Goal: Task Accomplishment & Management: Use online tool/utility

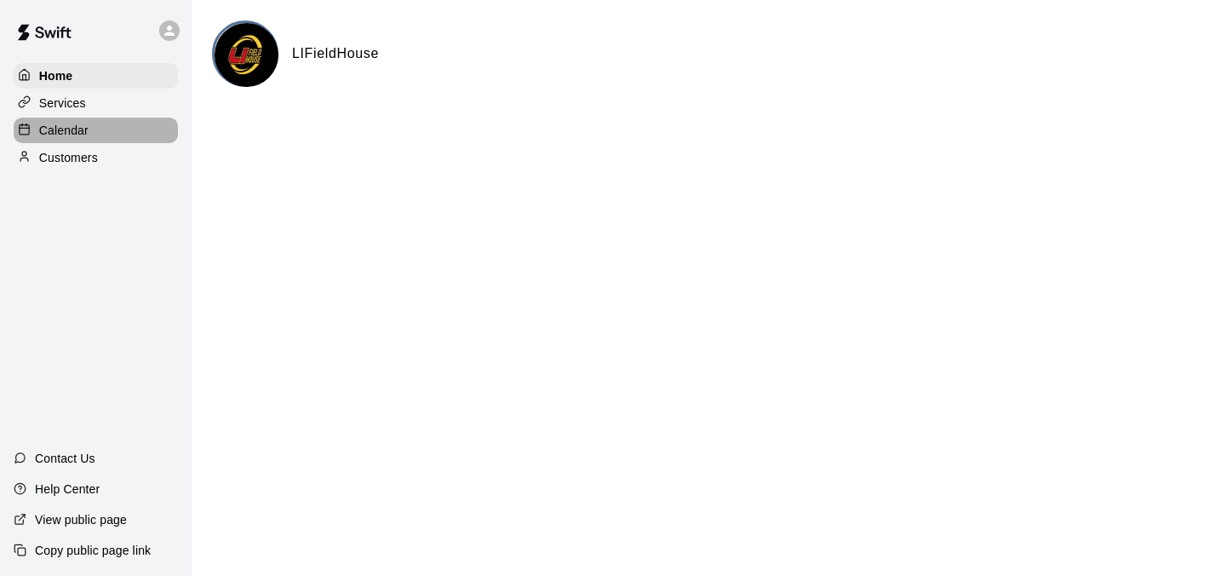
click at [82, 135] on p "Calendar" at bounding box center [63, 130] width 49 height 17
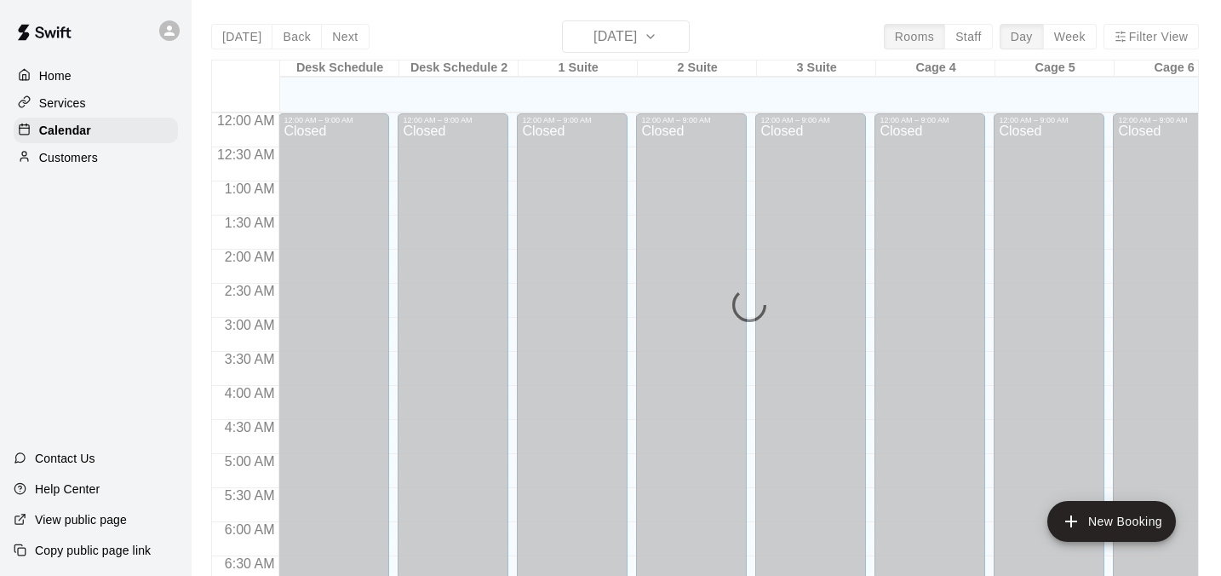
scroll to position [839, 0]
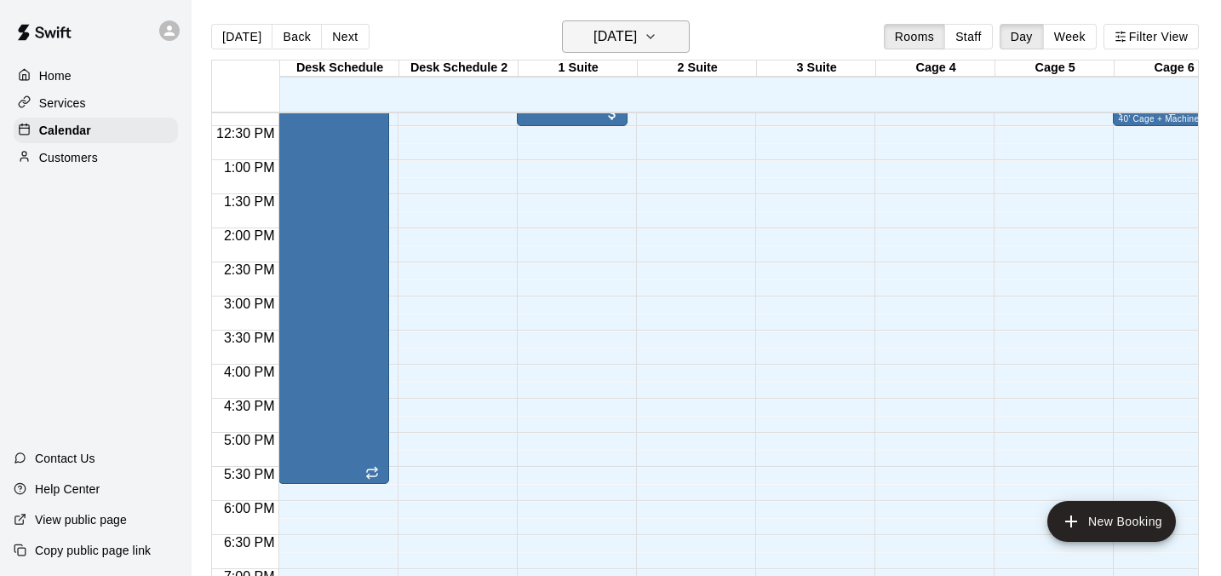
click at [618, 26] on h6 "[DATE]" at bounding box center [614, 37] width 43 height 24
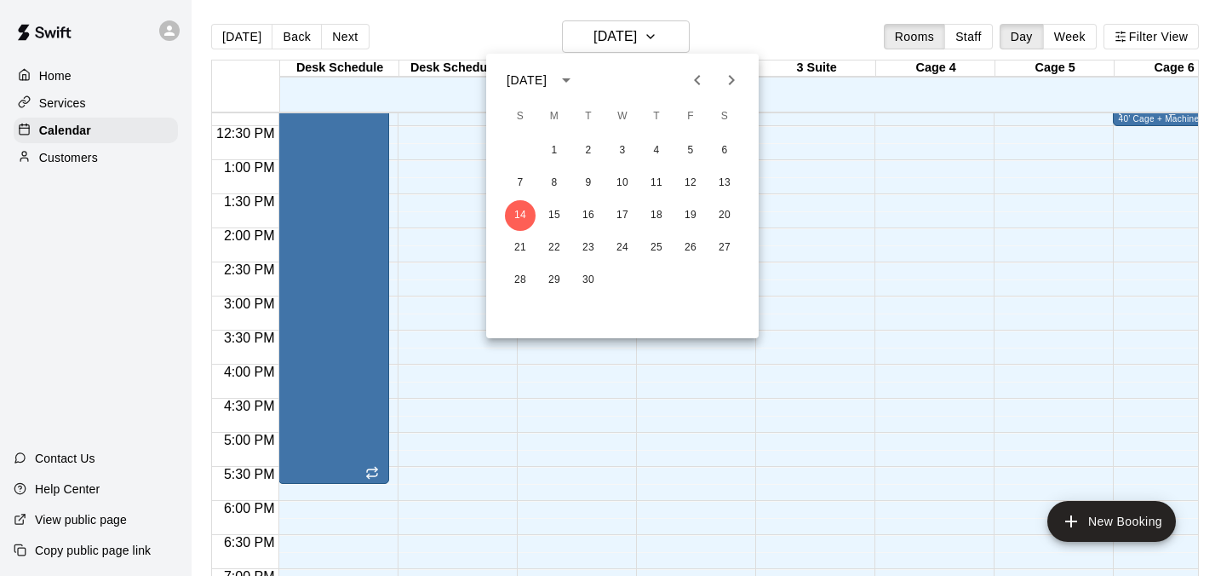
click at [699, 83] on icon "Previous month" at bounding box center [697, 80] width 6 height 10
click at [551, 249] on button "21" at bounding box center [554, 247] width 31 height 31
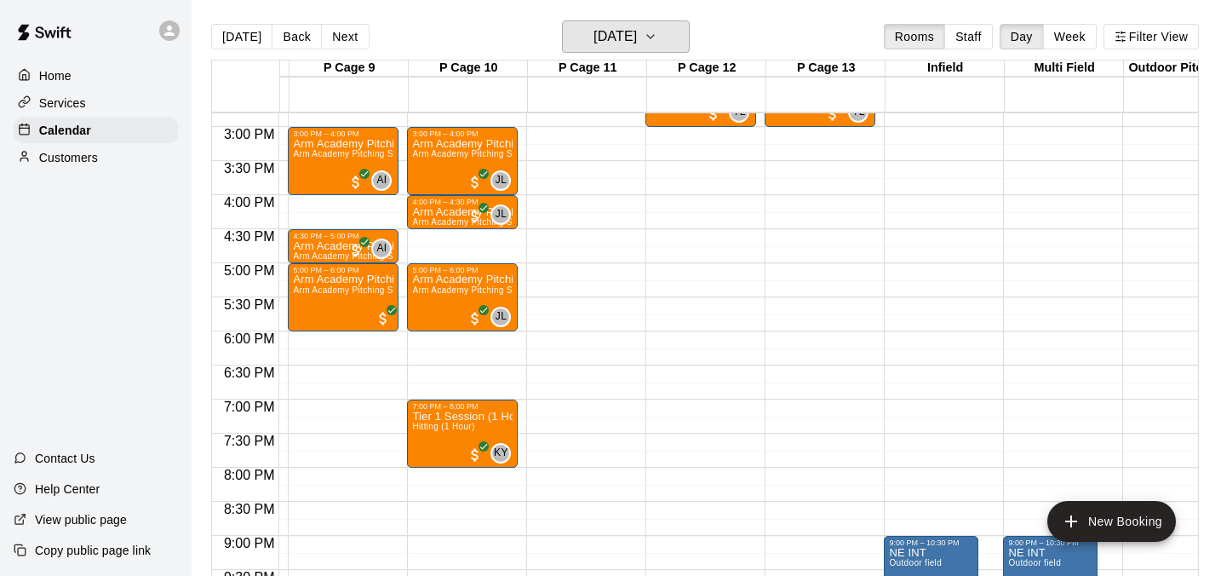
scroll to position [0, 0]
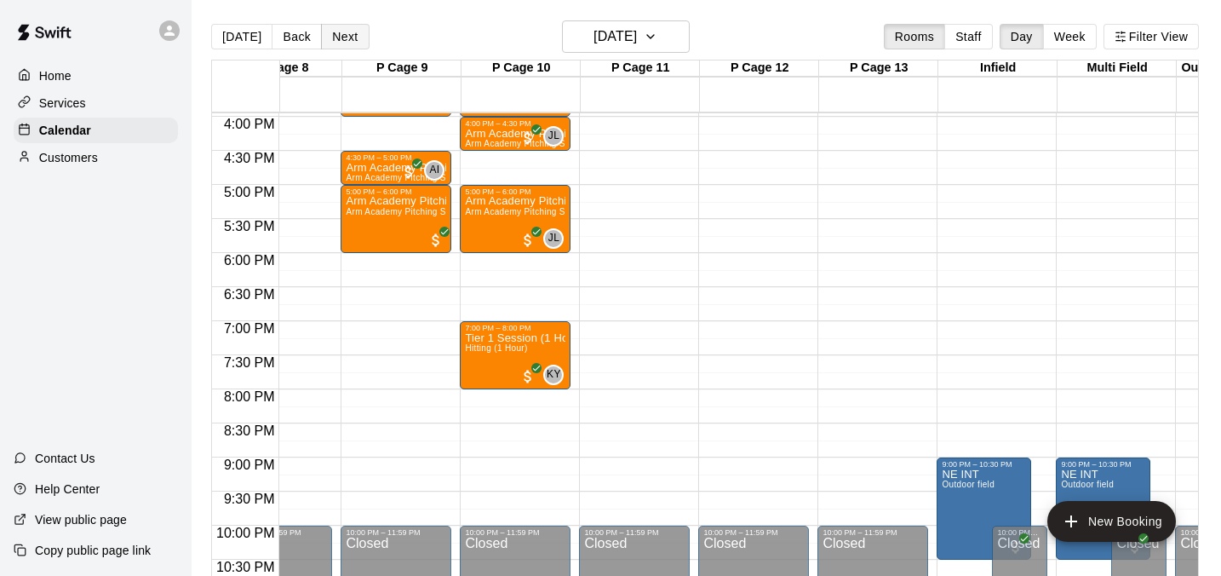
click at [328, 38] on button "Next" at bounding box center [345, 37] width 48 height 26
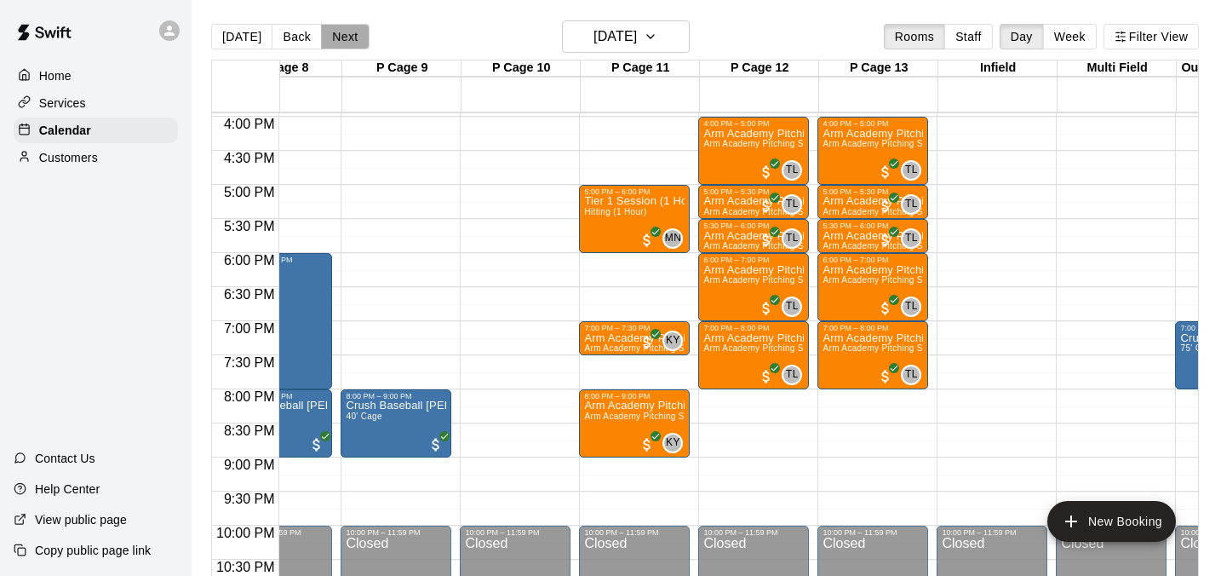
click at [353, 27] on button "Next" at bounding box center [345, 37] width 48 height 26
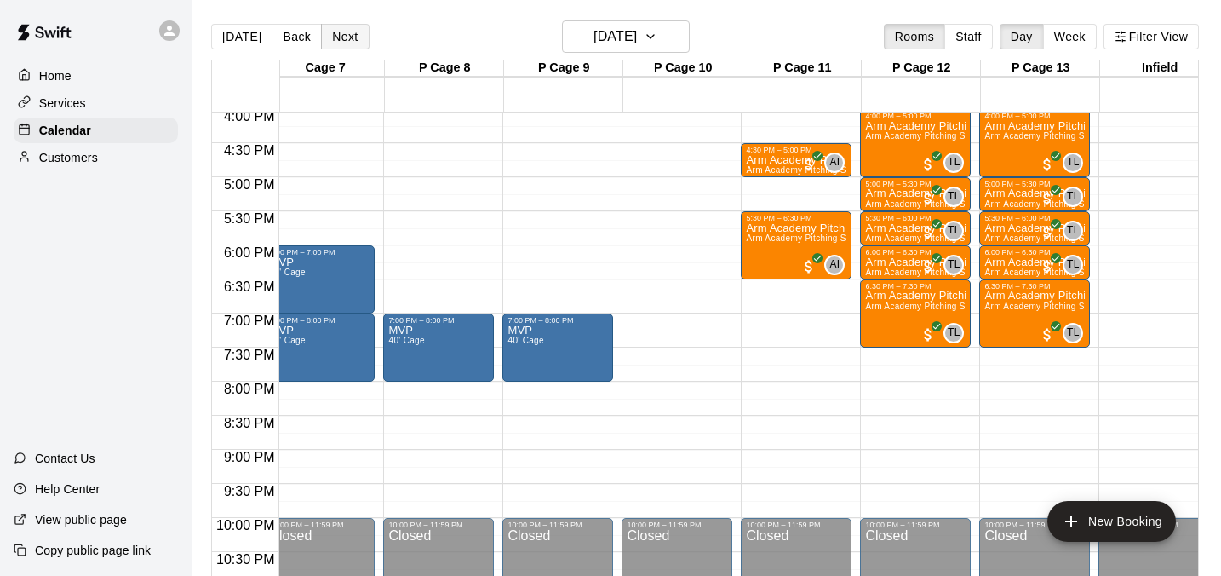
click at [352, 32] on button "Next" at bounding box center [345, 37] width 48 height 26
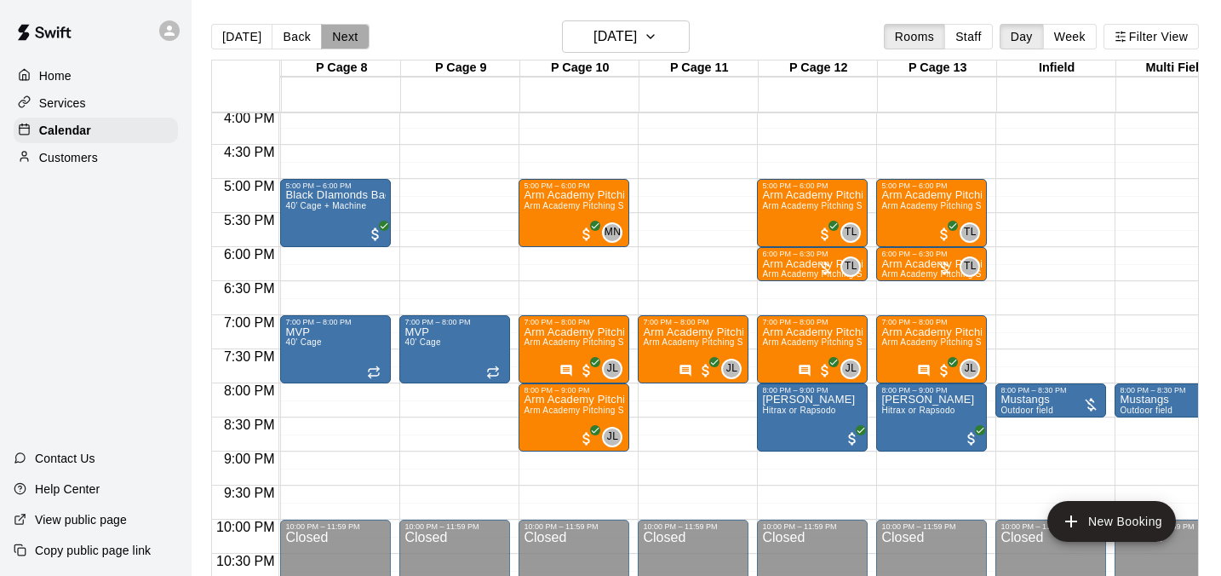
click at [347, 42] on button "Next" at bounding box center [345, 37] width 48 height 26
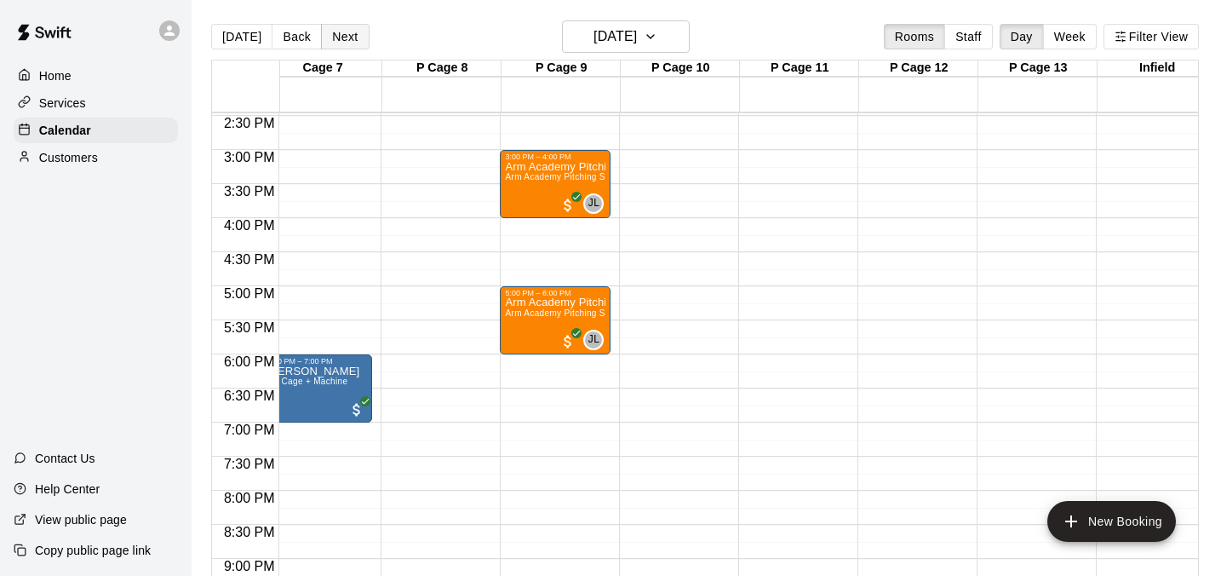
click at [349, 27] on button "Next" at bounding box center [345, 37] width 48 height 26
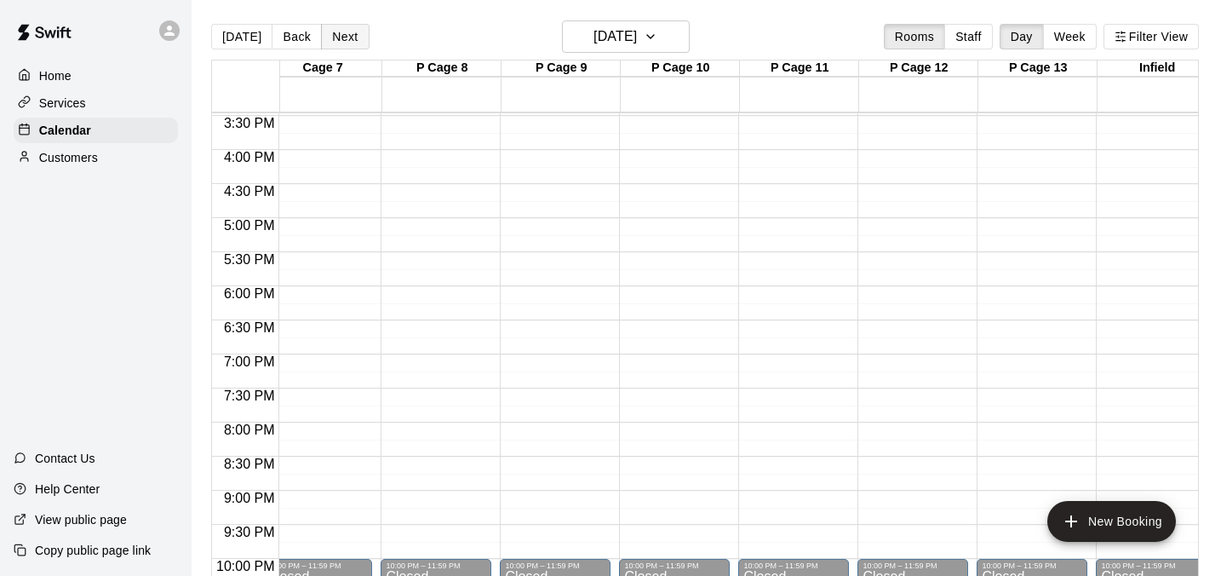
click at [334, 41] on button "Next" at bounding box center [345, 37] width 48 height 26
click at [331, 34] on button "Next" at bounding box center [345, 37] width 48 height 26
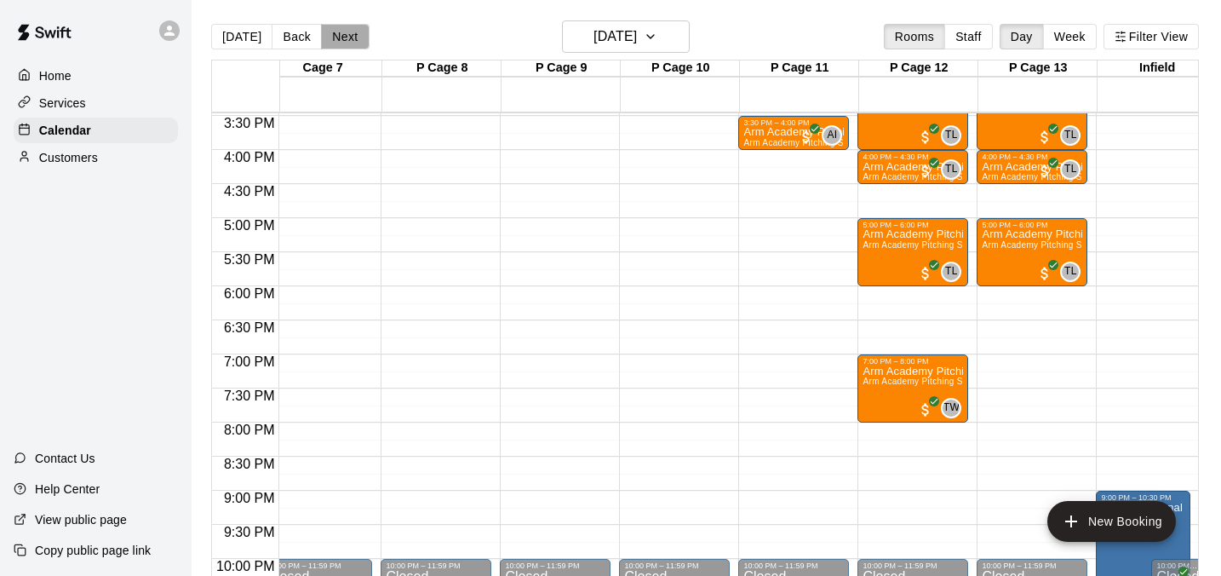
click at [353, 32] on button "Next" at bounding box center [345, 37] width 48 height 26
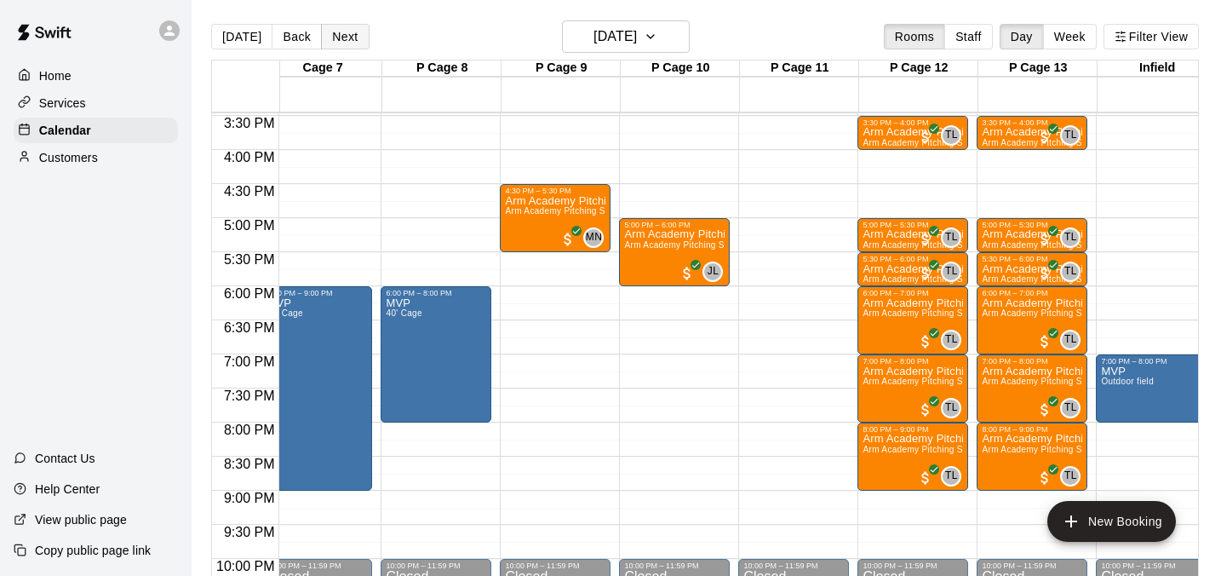
click at [352, 39] on button "Next" at bounding box center [345, 37] width 48 height 26
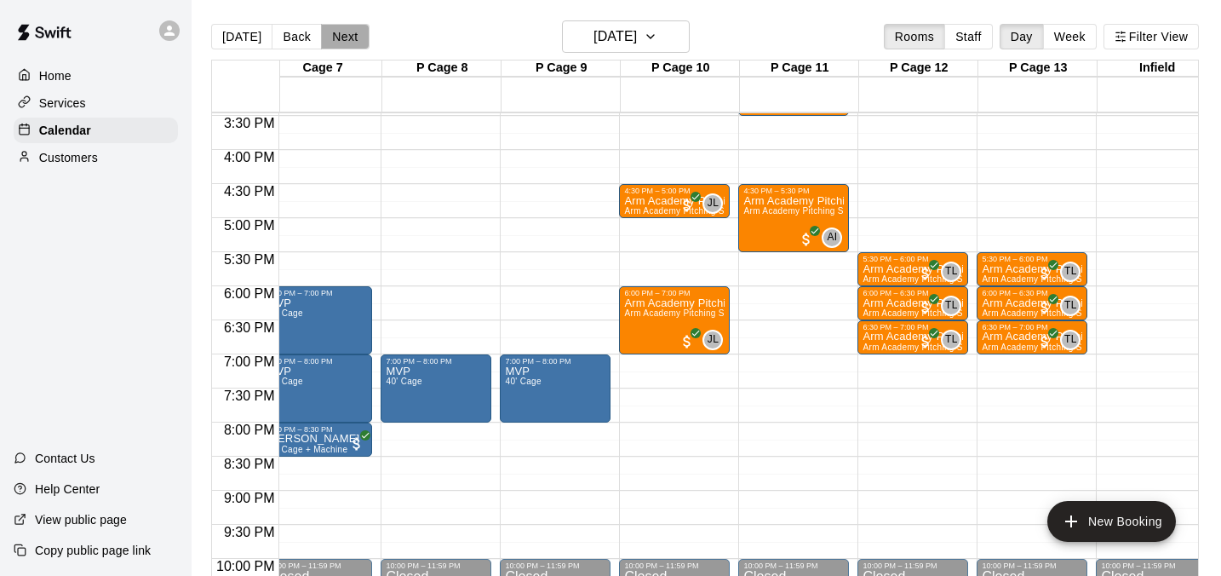
click at [342, 39] on button "Next" at bounding box center [345, 37] width 48 height 26
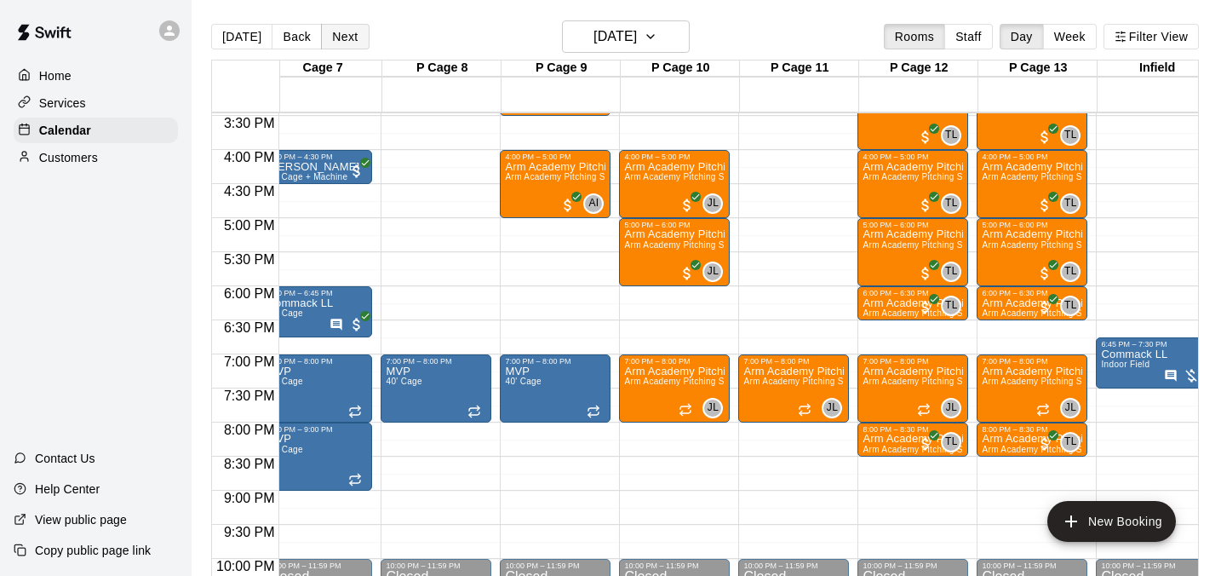
click at [347, 39] on button "Next" at bounding box center [345, 37] width 48 height 26
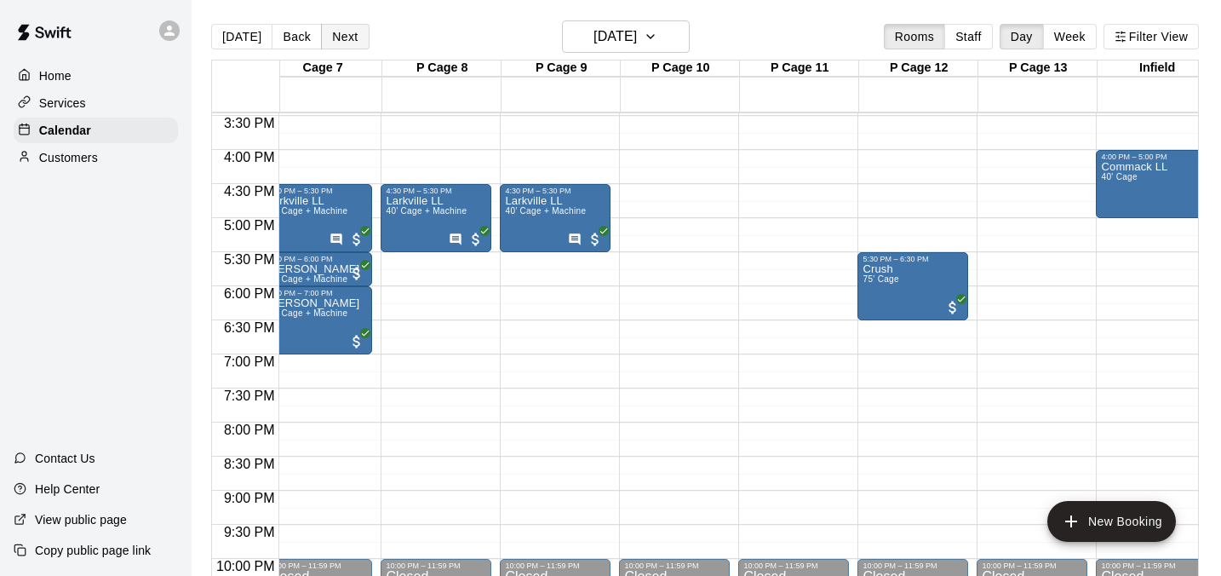
click at [347, 39] on button "Next" at bounding box center [345, 37] width 48 height 26
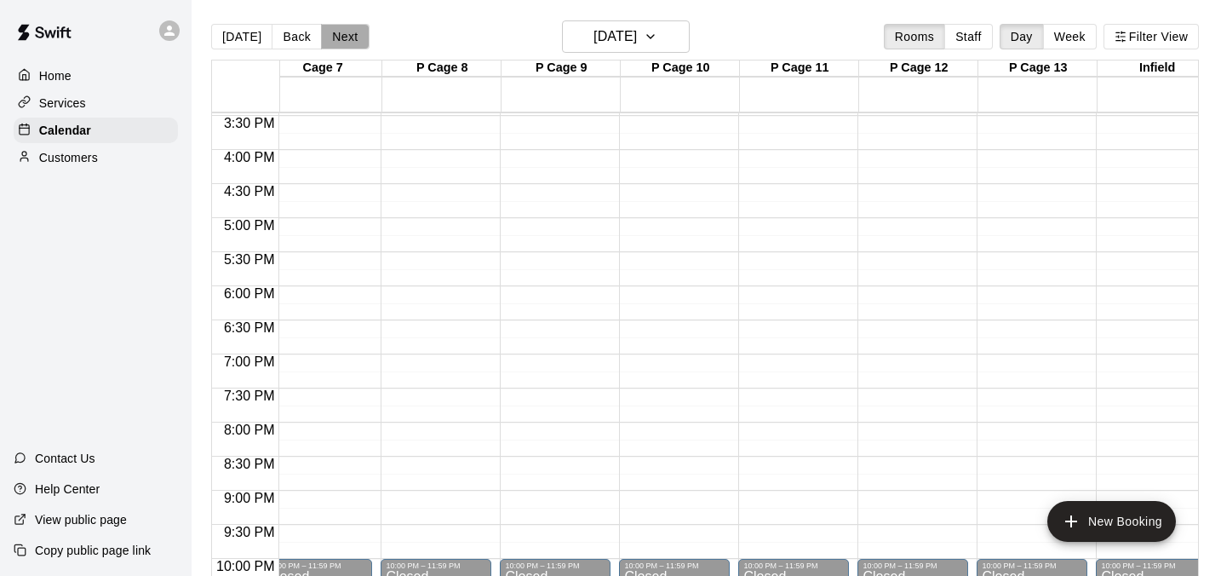
click at [347, 39] on button "Next" at bounding box center [345, 37] width 48 height 26
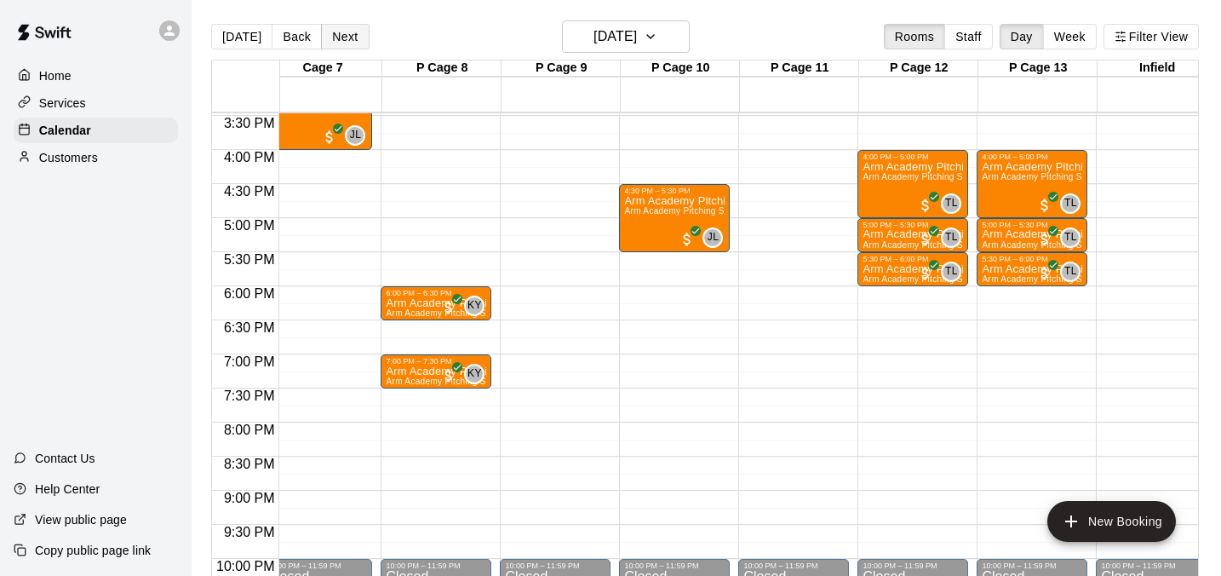
click at [353, 24] on button "Next" at bounding box center [345, 37] width 48 height 26
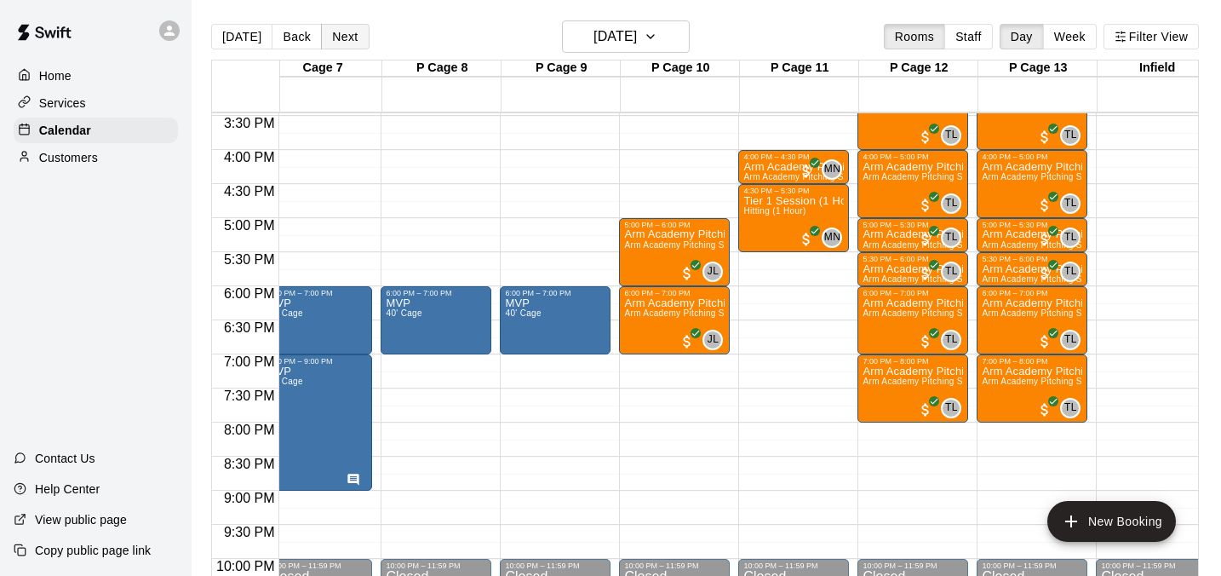
click at [346, 40] on button "Next" at bounding box center [345, 37] width 48 height 26
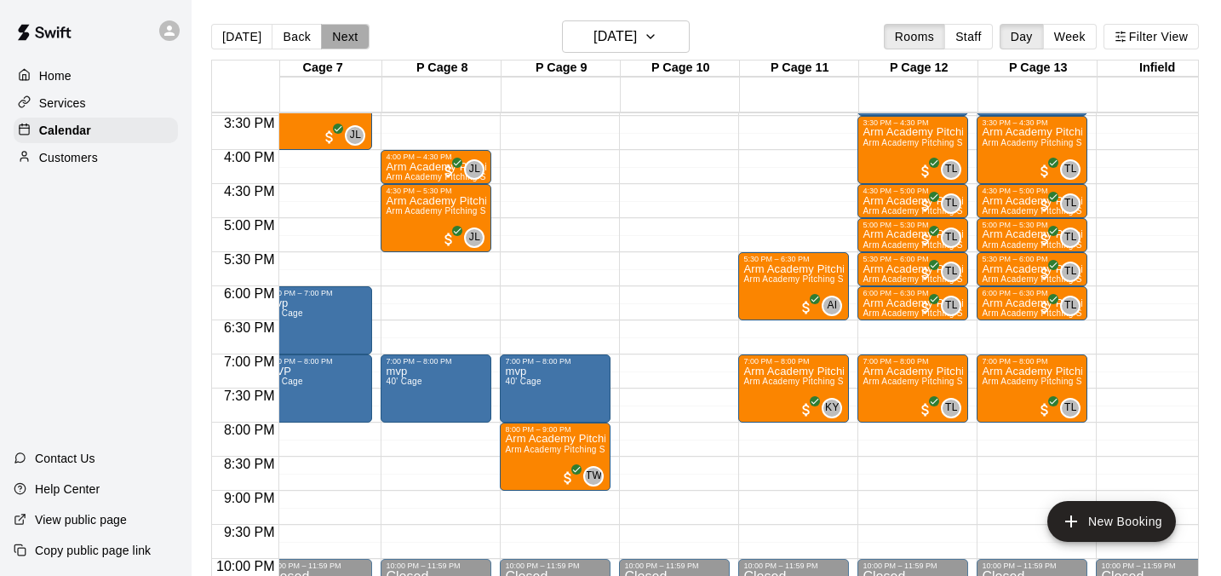
click at [333, 35] on button "Next" at bounding box center [345, 37] width 48 height 26
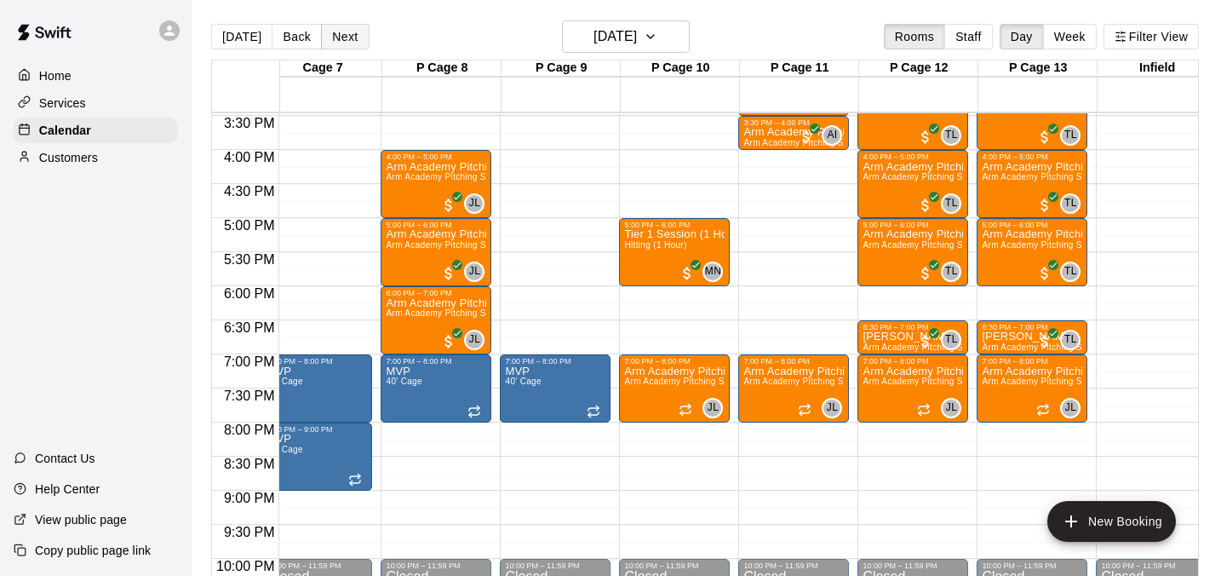
click at [339, 38] on button "Next" at bounding box center [345, 37] width 48 height 26
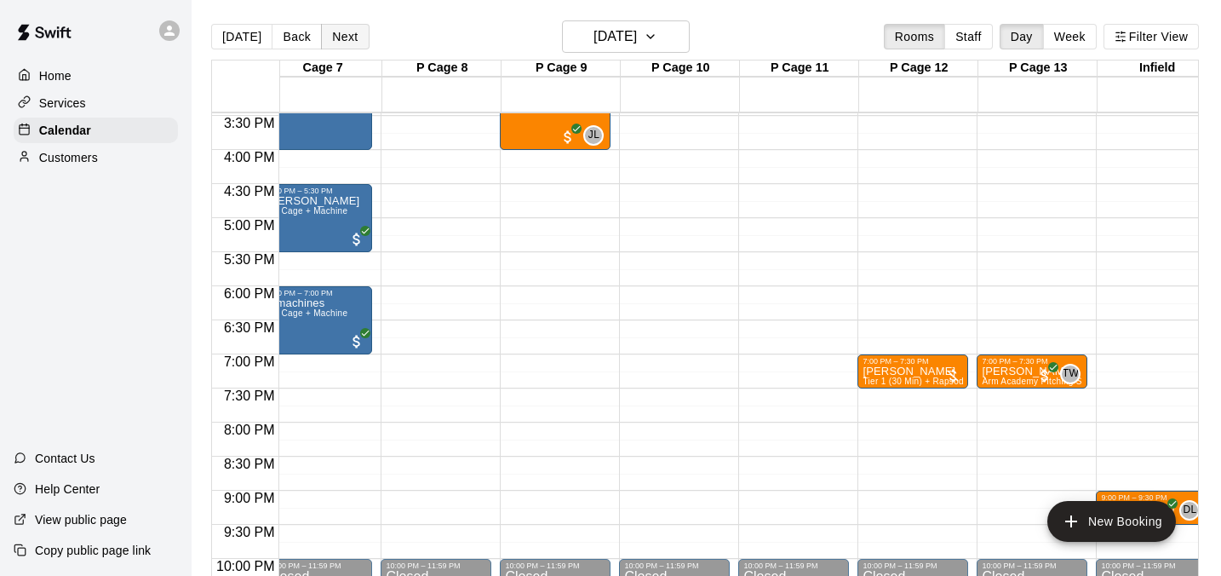
click at [346, 38] on button "Next" at bounding box center [345, 37] width 48 height 26
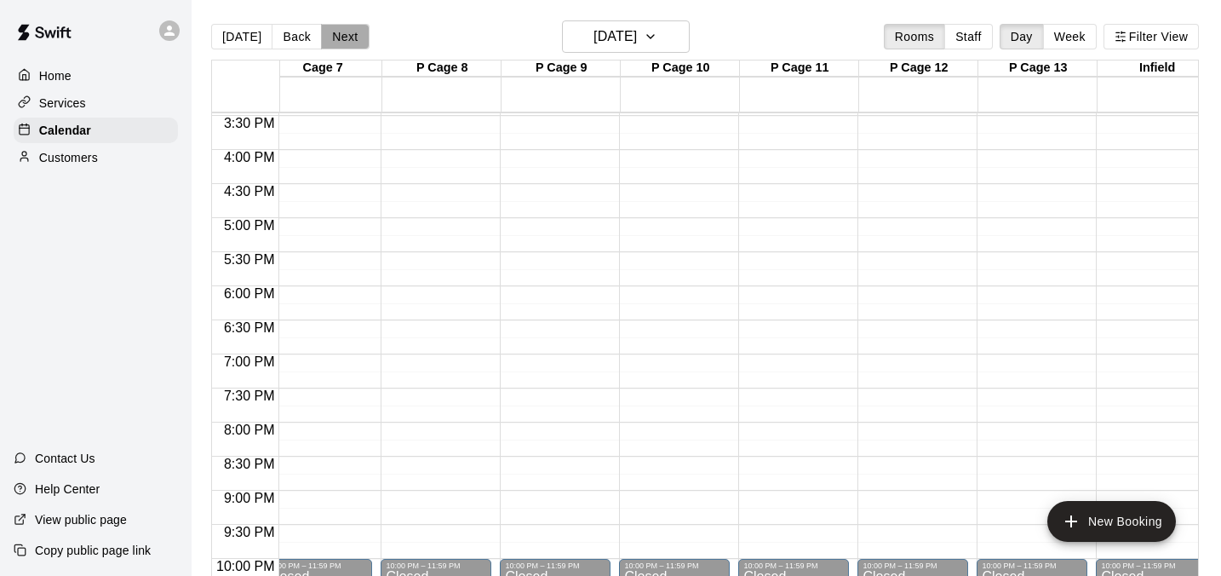
click at [346, 38] on button "Next" at bounding box center [345, 37] width 48 height 26
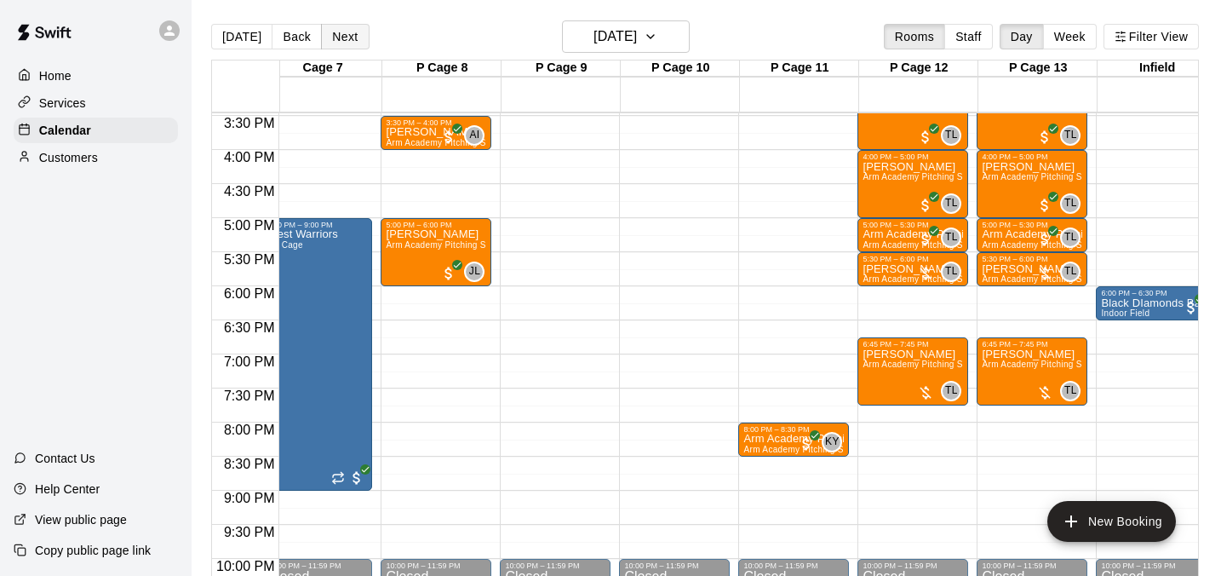
click at [356, 37] on button "Next" at bounding box center [345, 37] width 48 height 26
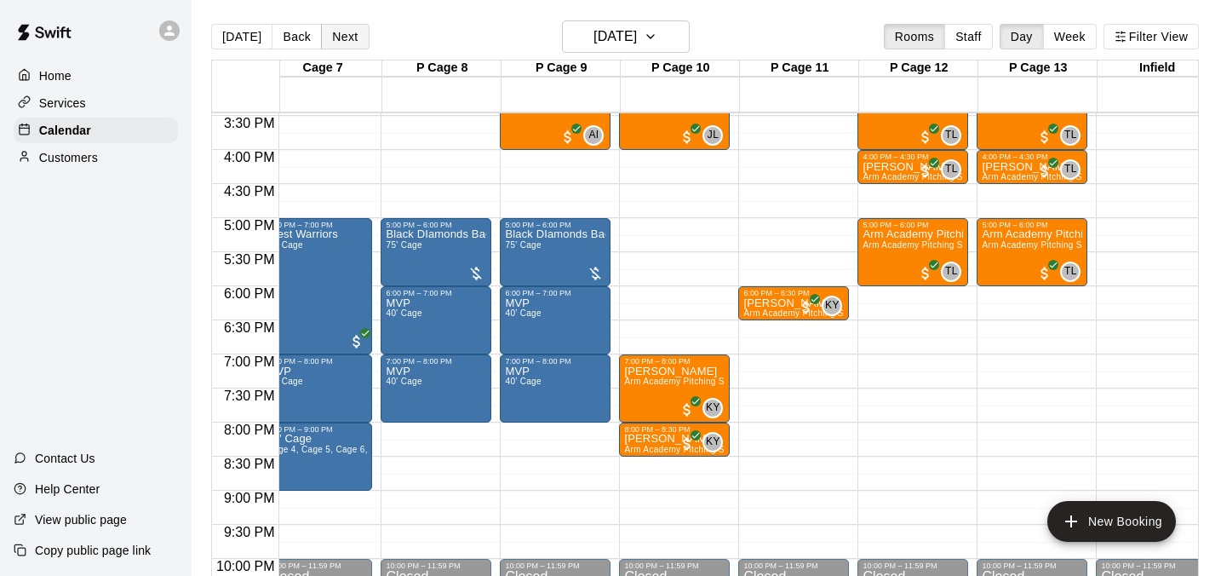
click at [336, 32] on button "Next" at bounding box center [345, 37] width 48 height 26
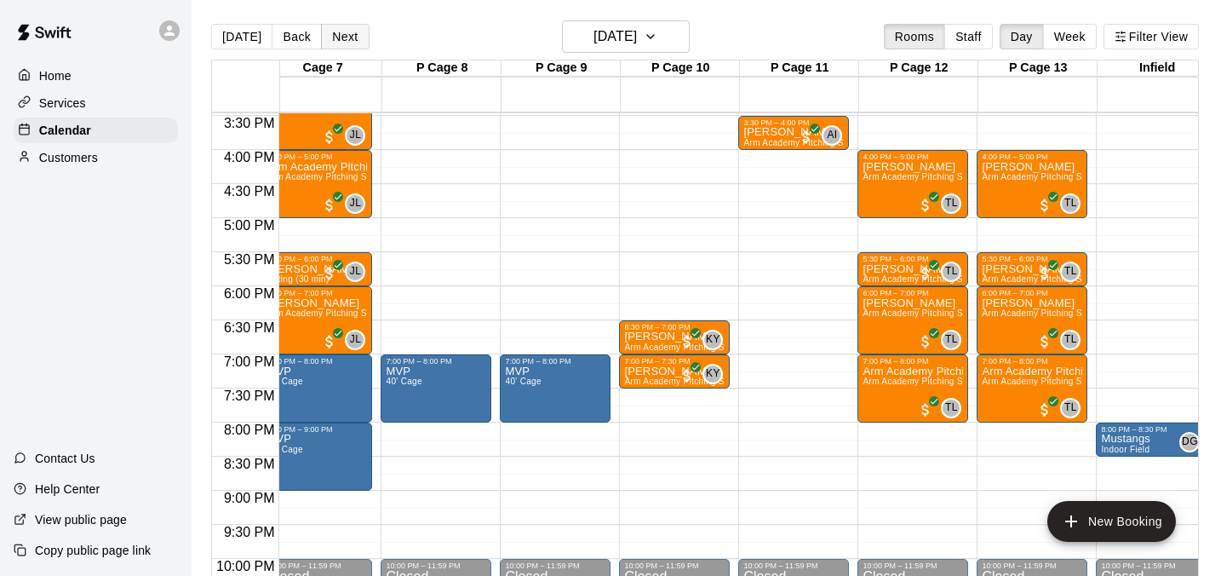
click at [358, 37] on button "Next" at bounding box center [345, 37] width 48 height 26
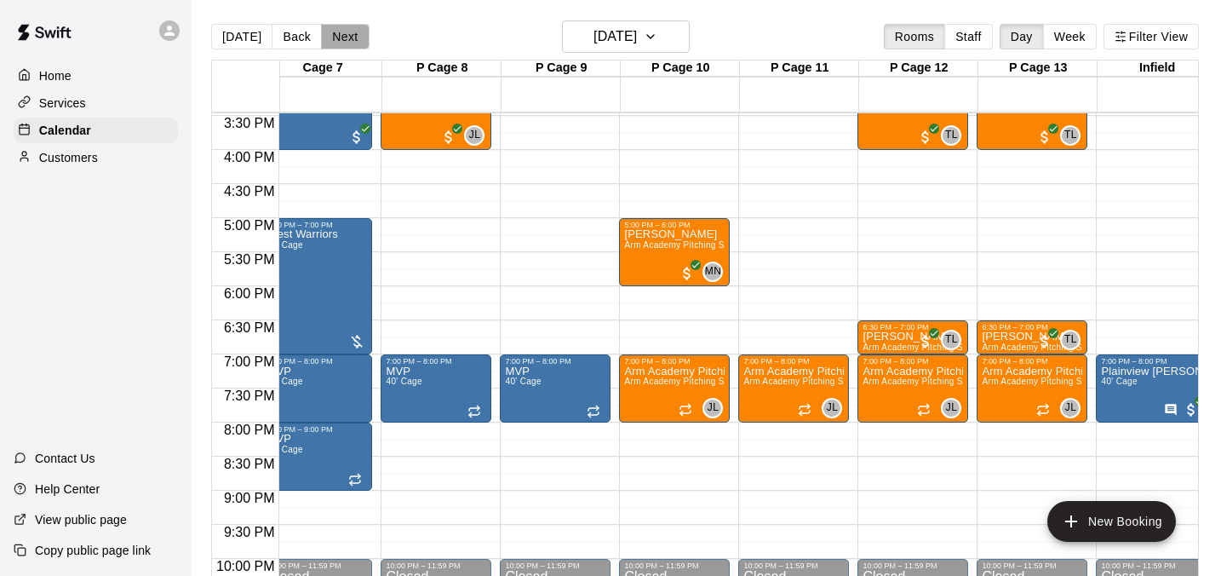
click at [337, 49] on button "Next" at bounding box center [345, 37] width 48 height 26
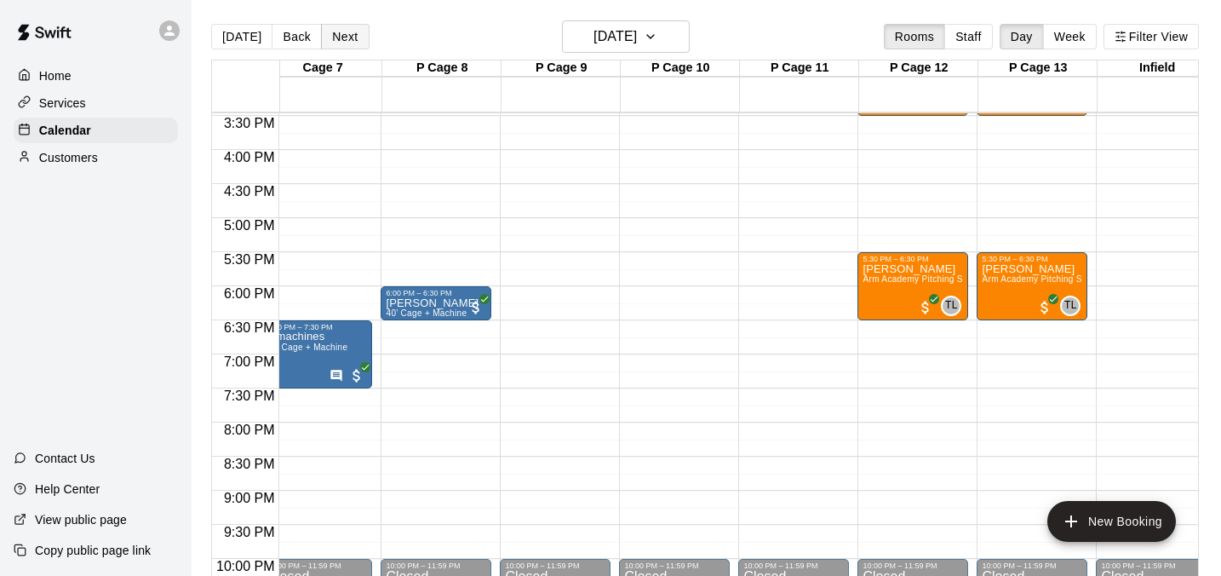
click at [338, 49] on button "Next" at bounding box center [345, 37] width 48 height 26
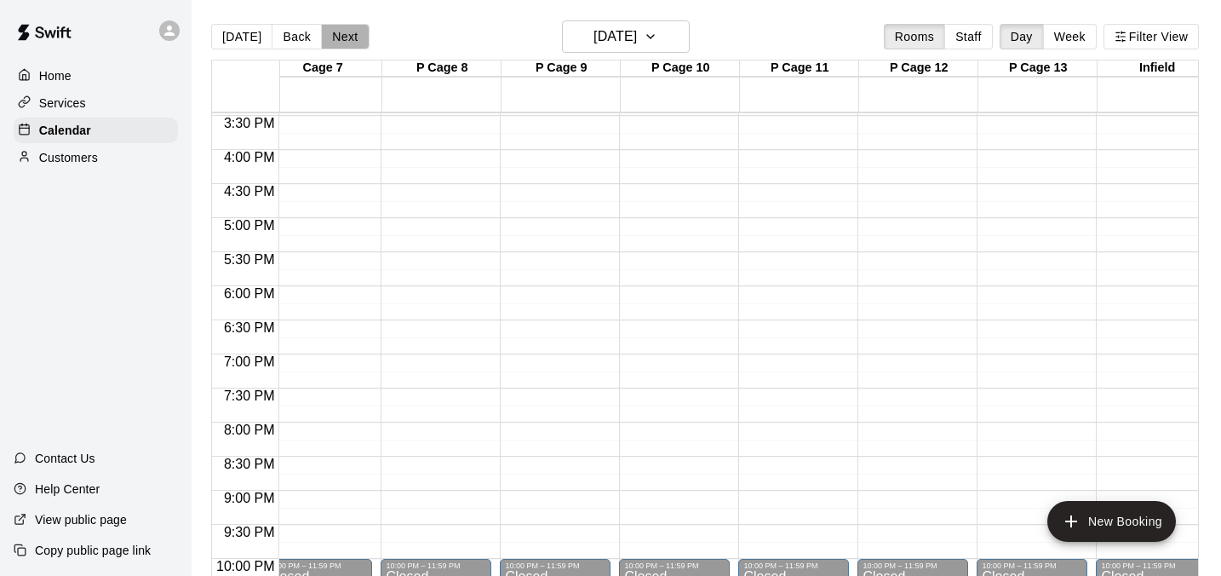
click at [338, 49] on button "Next" at bounding box center [345, 37] width 48 height 26
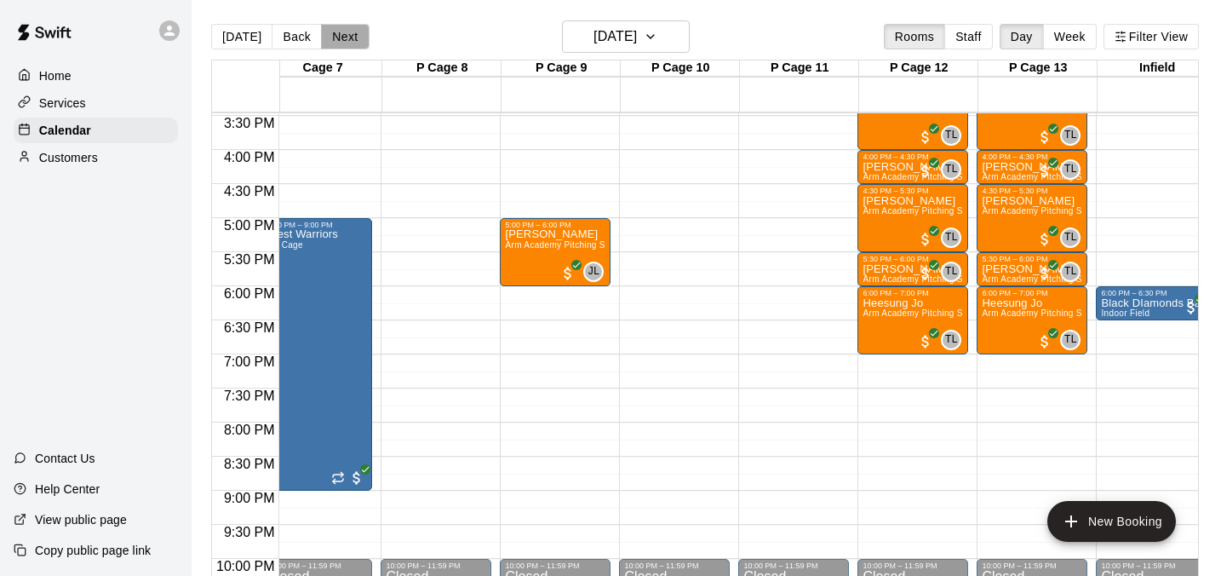
click at [341, 45] on button "Next" at bounding box center [345, 37] width 48 height 26
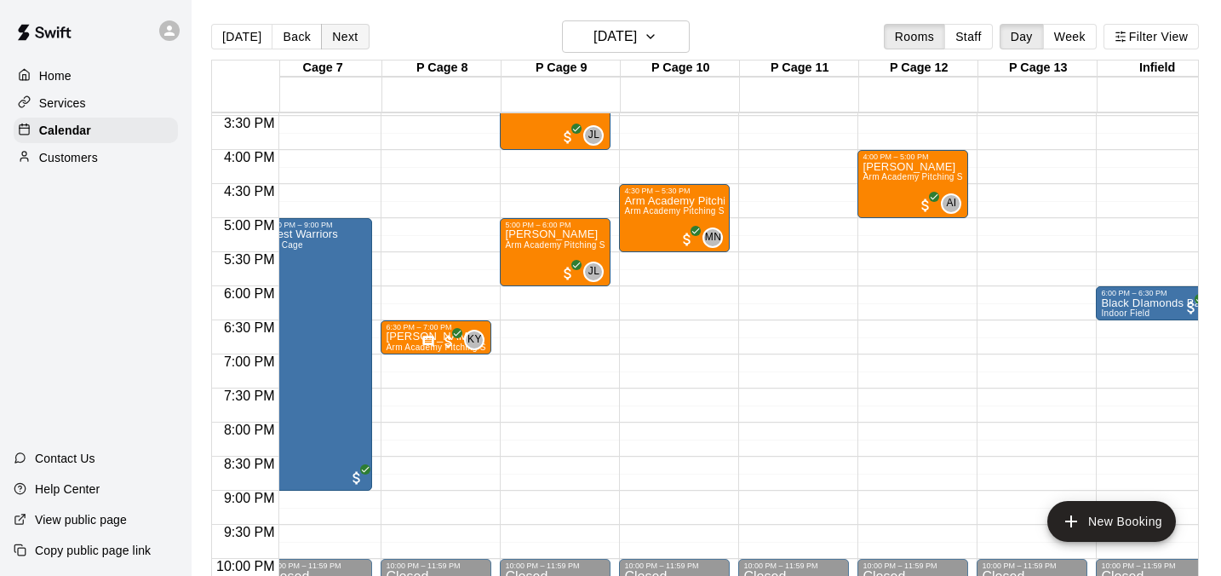
click at [346, 37] on button "Next" at bounding box center [345, 37] width 48 height 26
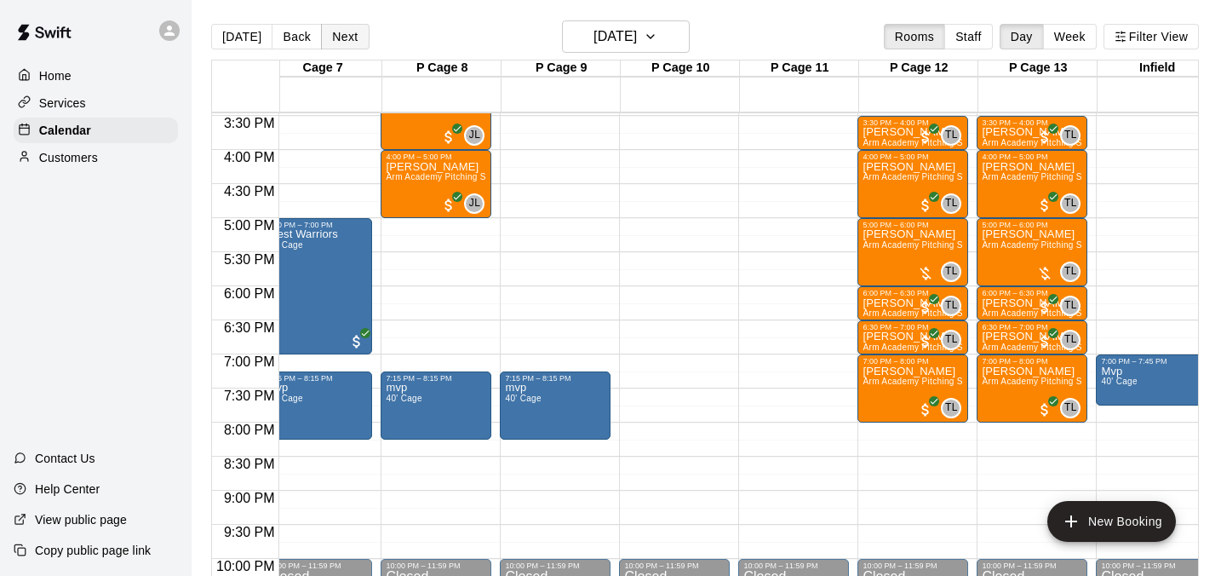
click at [340, 39] on button "Next" at bounding box center [345, 37] width 48 height 26
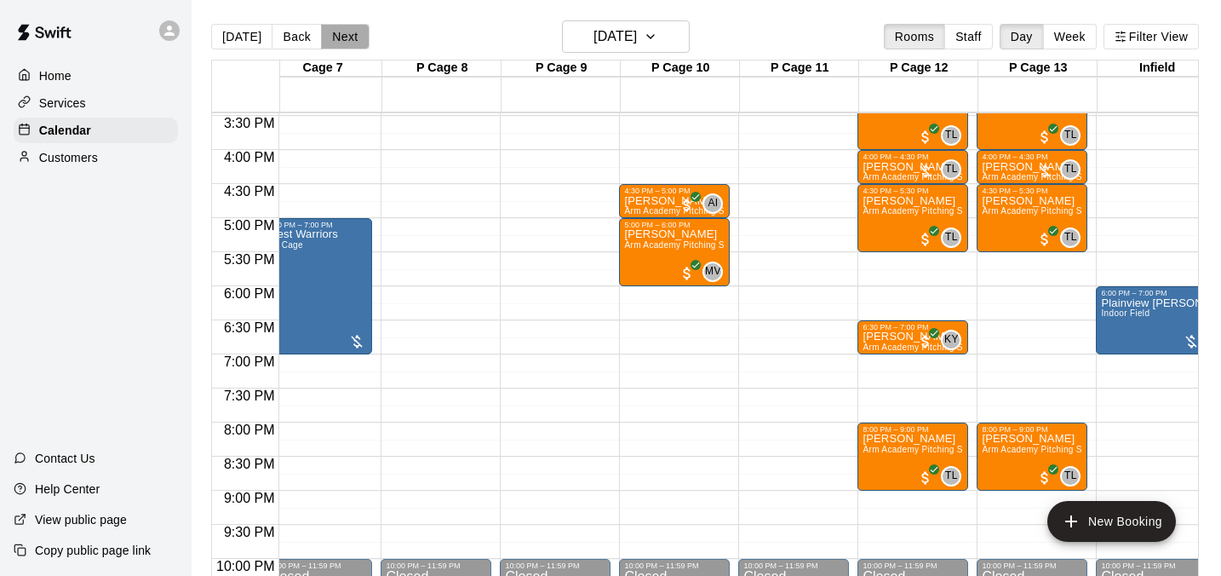
click at [334, 43] on button "Next" at bounding box center [345, 37] width 48 height 26
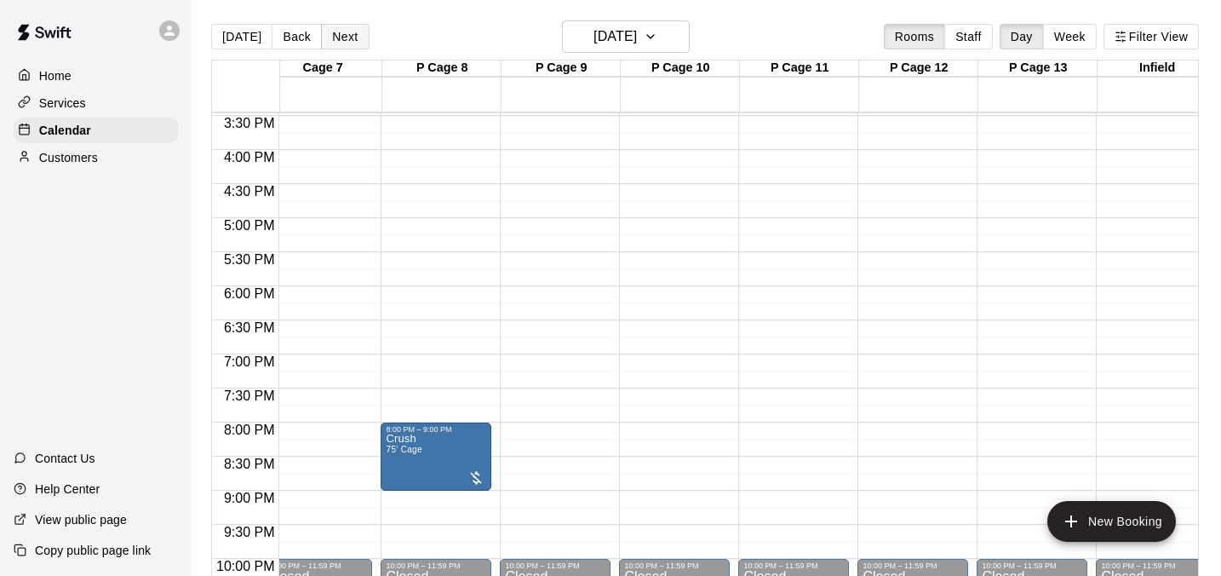
click at [335, 43] on button "Next" at bounding box center [345, 37] width 48 height 26
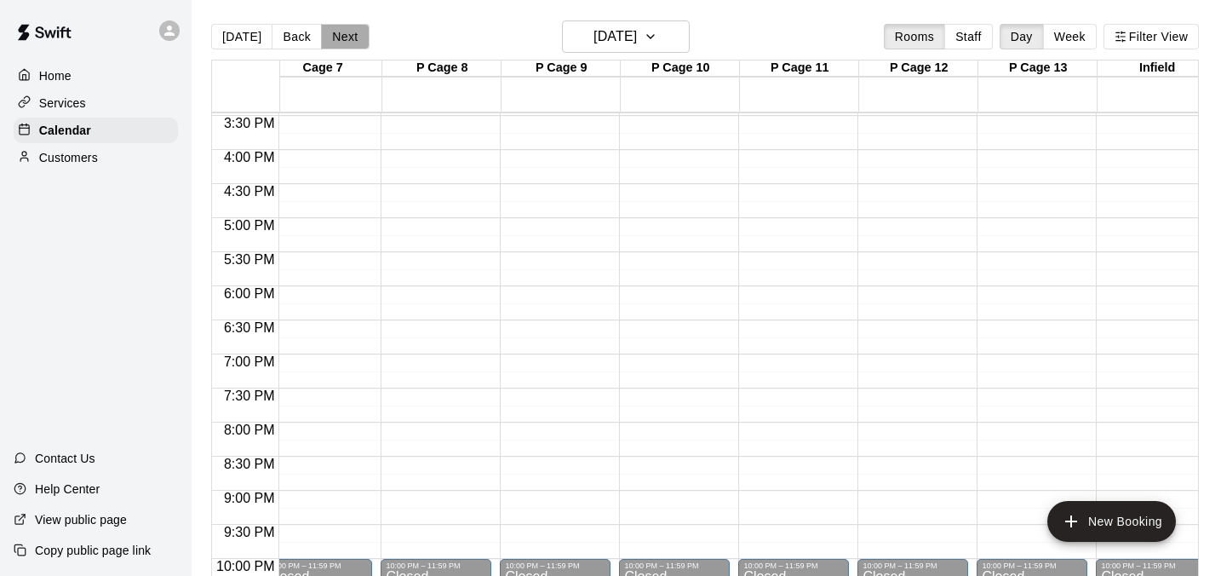
click at [335, 43] on button "Next" at bounding box center [345, 37] width 48 height 26
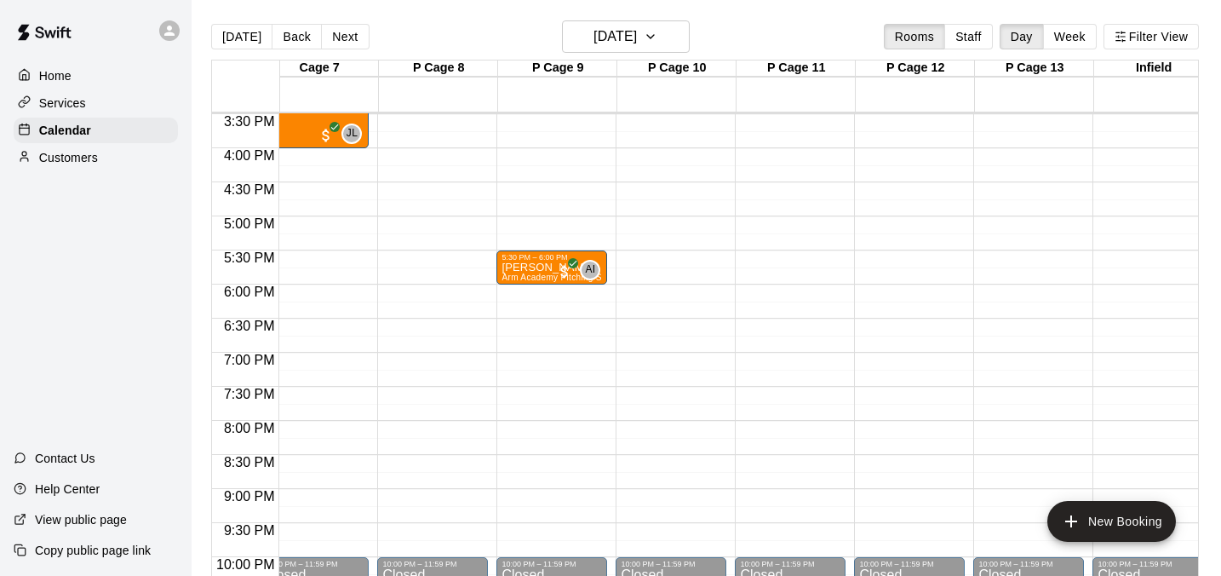
scroll to position [1057, 974]
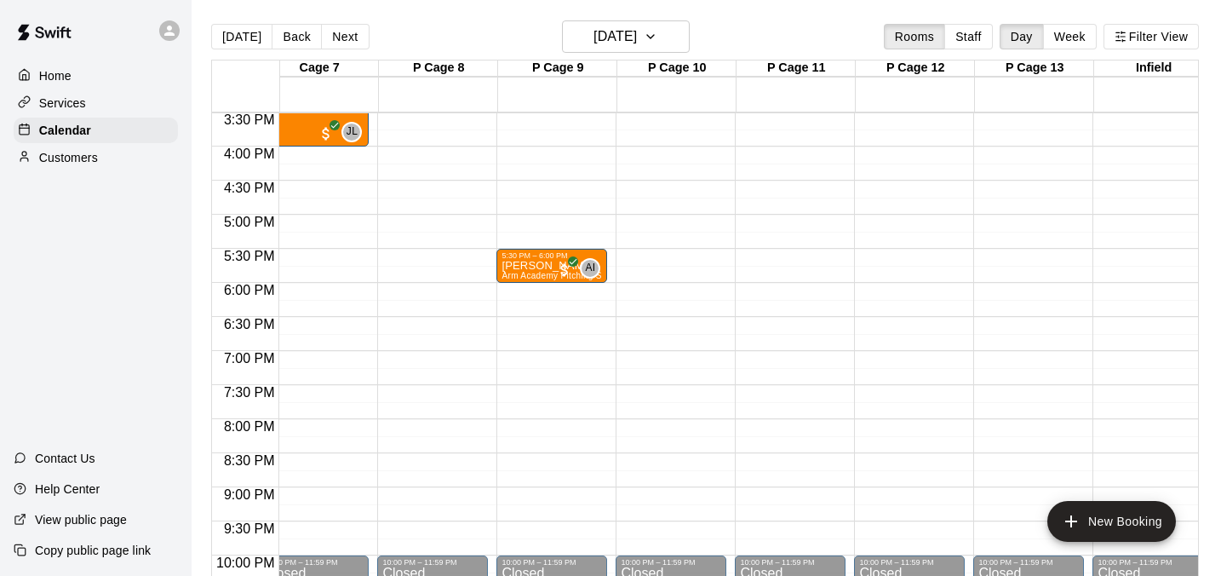
click at [347, 51] on div "[DATE] Back [DATE][DATE] Rooms Staff Day Week Filter View" at bounding box center [705, 39] width 988 height 39
click at [347, 45] on button "Next" at bounding box center [345, 37] width 48 height 26
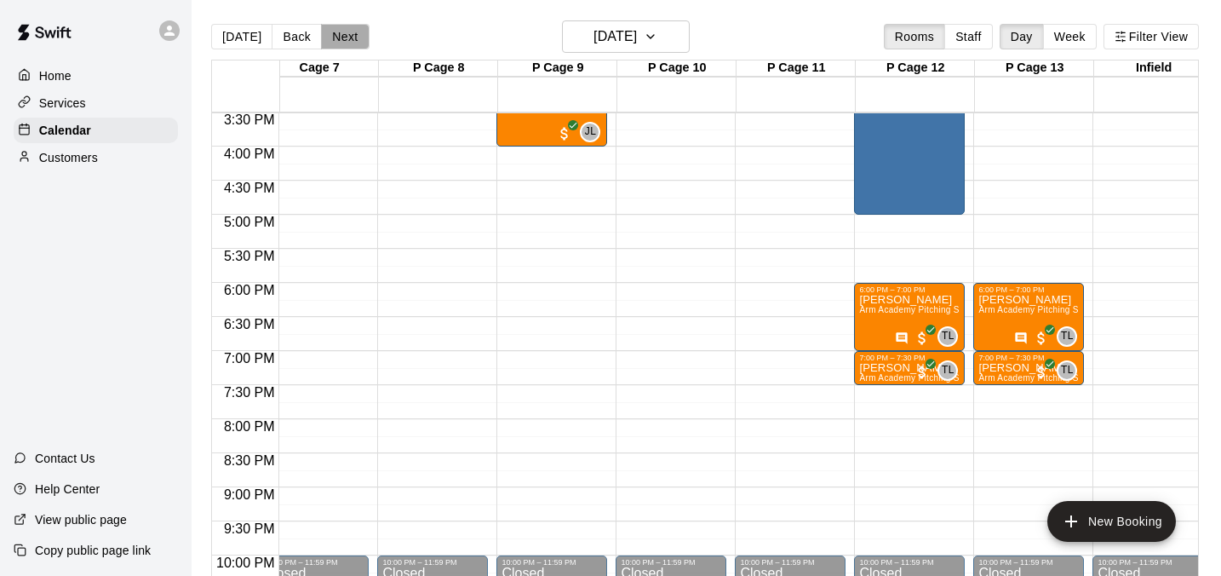
click at [350, 41] on button "Next" at bounding box center [345, 37] width 48 height 26
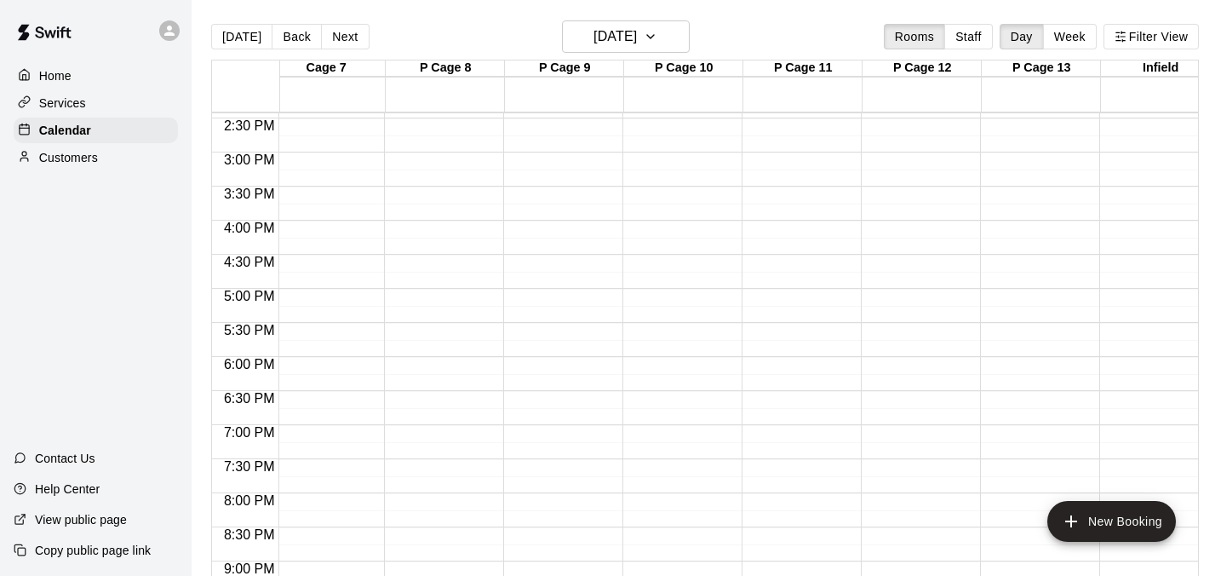
scroll to position [1001, 967]
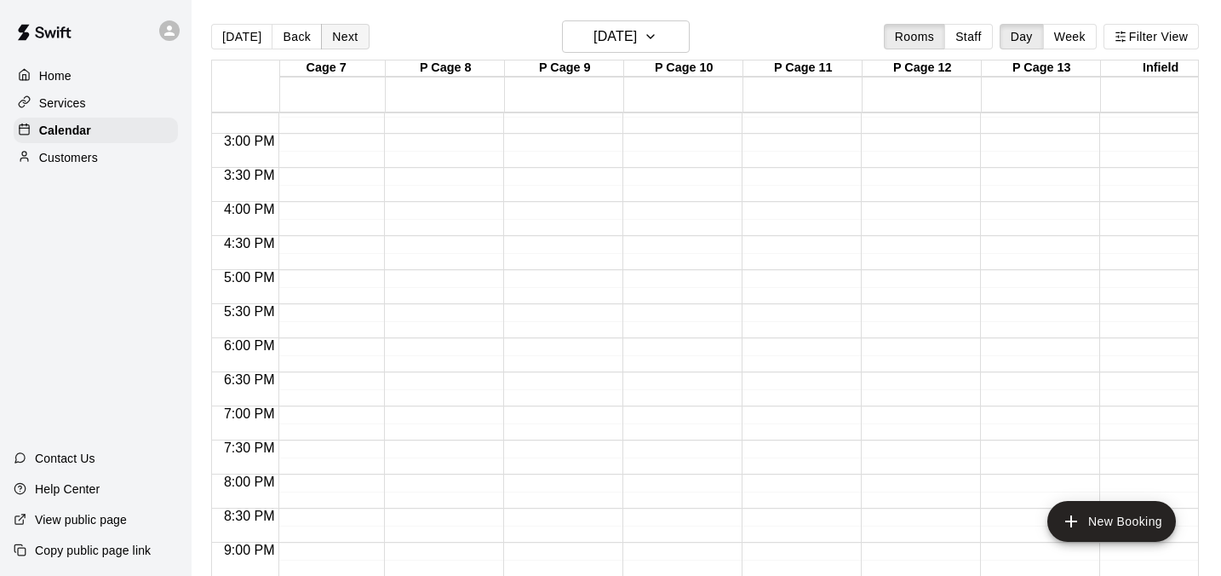
click at [337, 43] on button "Next" at bounding box center [345, 37] width 48 height 26
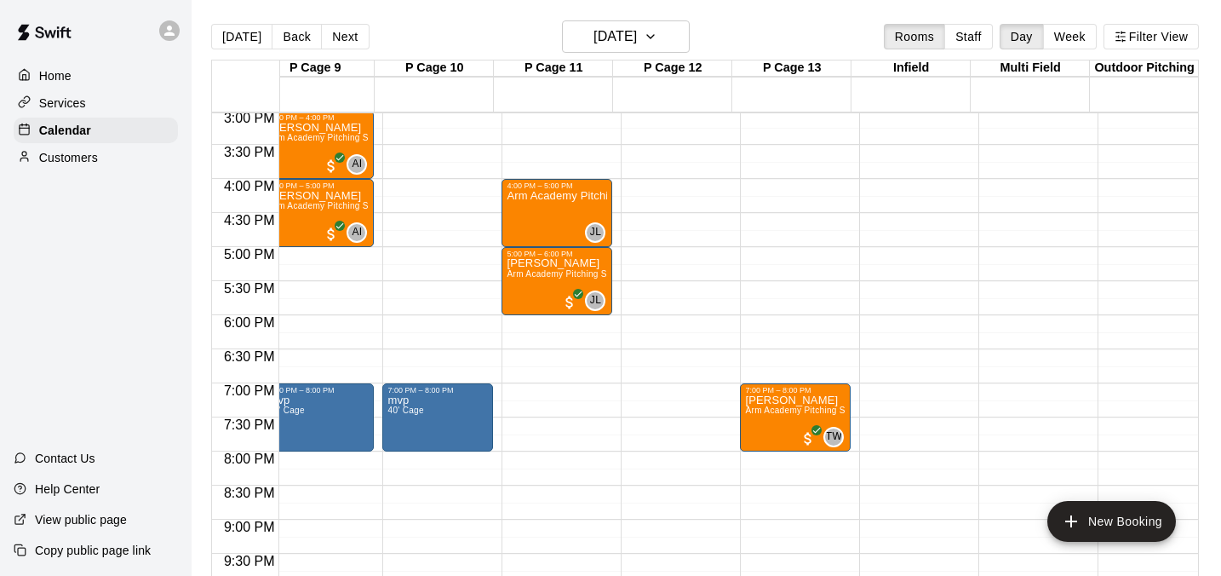
scroll to position [0, 1088]
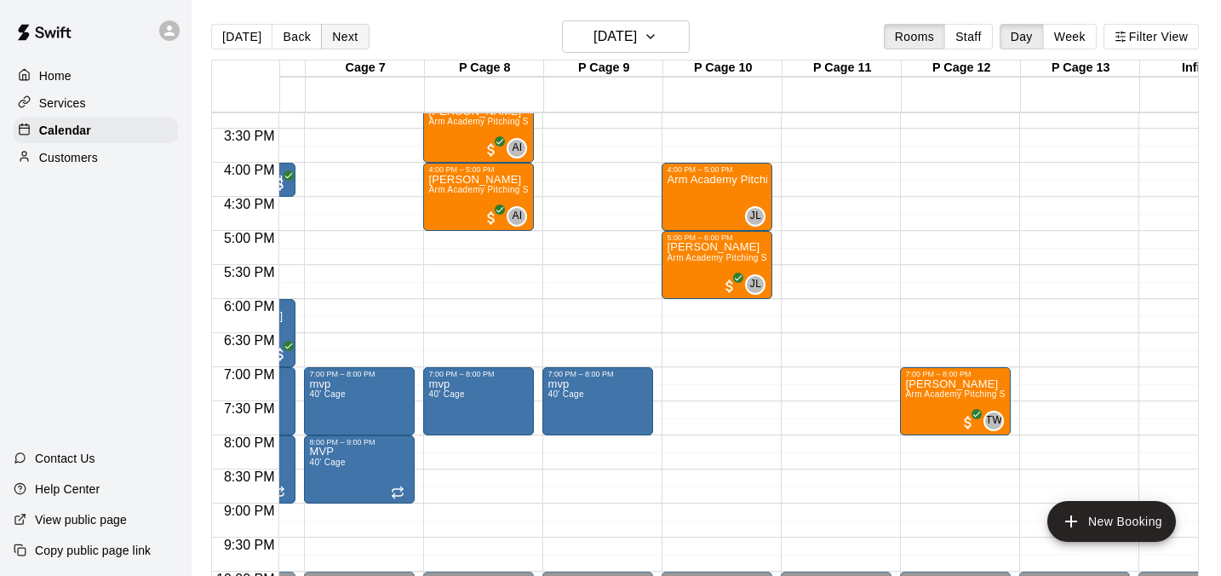
click at [341, 32] on button "Next" at bounding box center [345, 37] width 48 height 26
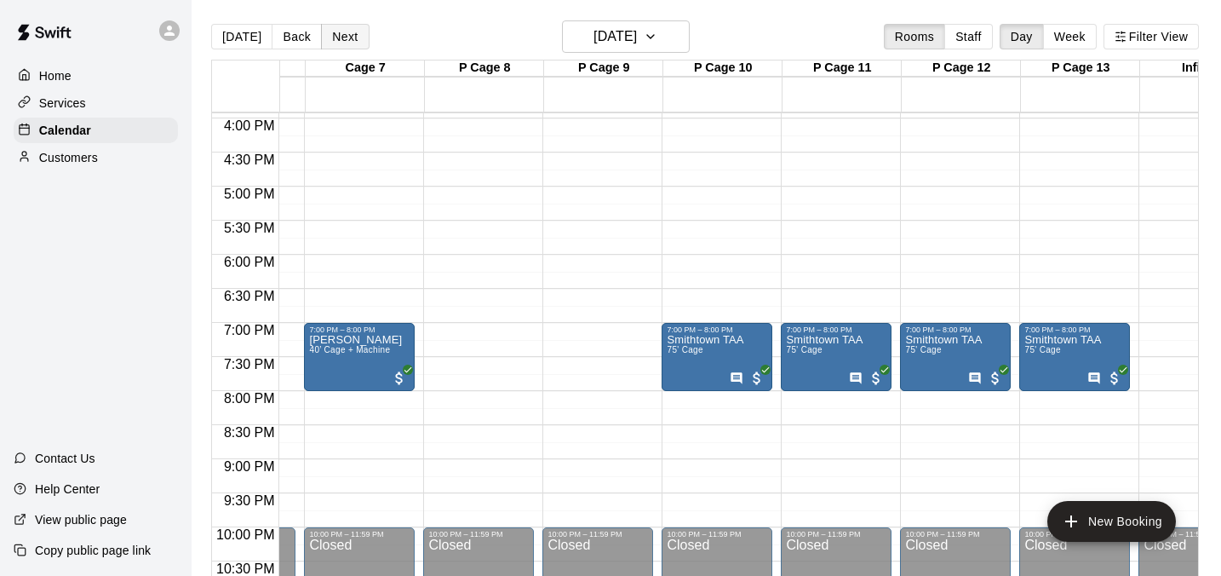
click at [351, 37] on button "Next" at bounding box center [345, 37] width 48 height 26
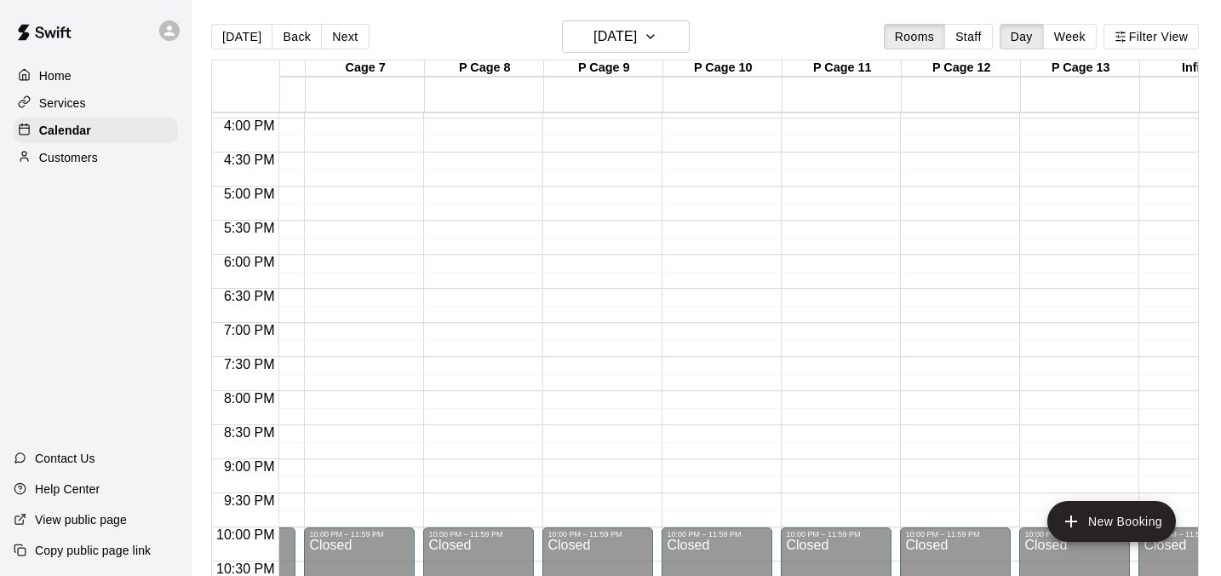
click at [351, 37] on button "Next" at bounding box center [345, 37] width 48 height 26
click at [346, 37] on button "Next" at bounding box center [345, 37] width 48 height 26
click at [341, 41] on button "Next" at bounding box center [345, 37] width 48 height 26
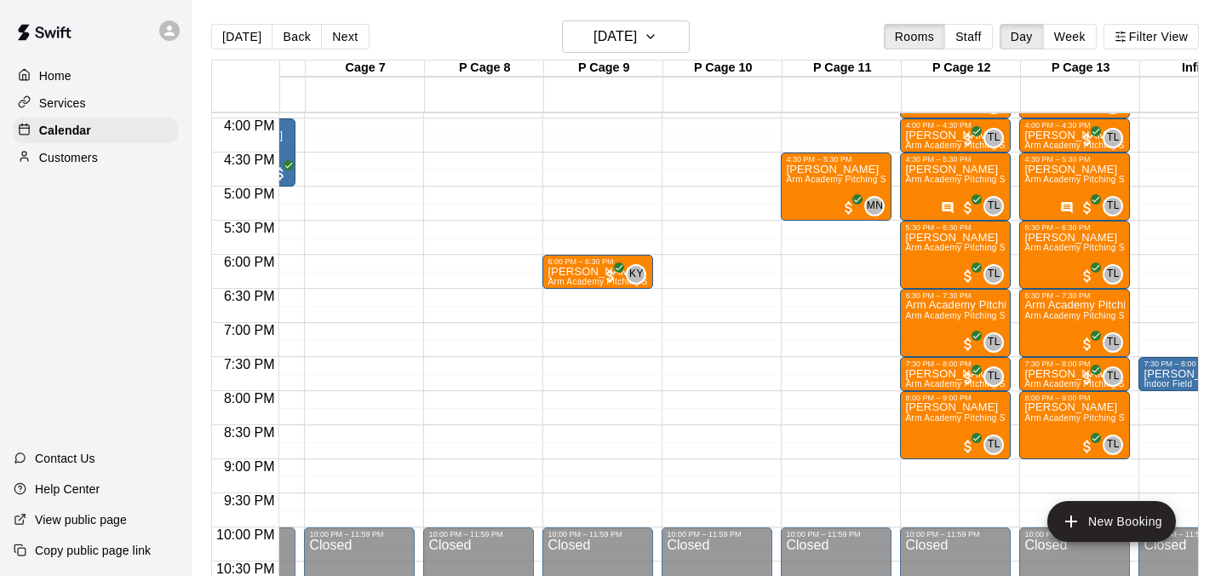
click at [341, 41] on button "Next" at bounding box center [345, 37] width 48 height 26
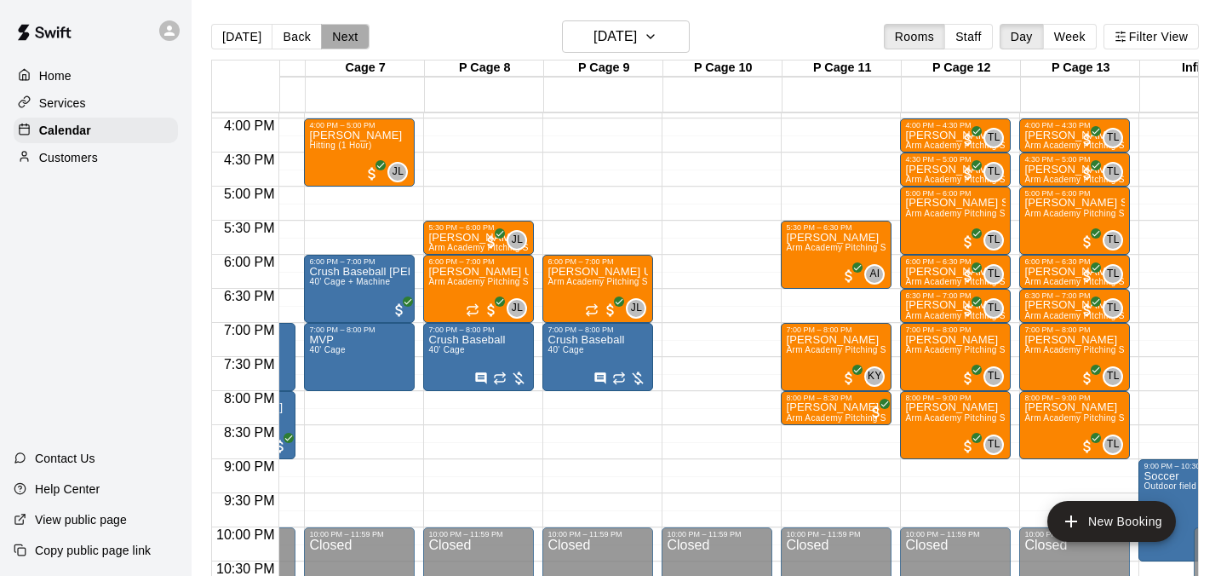
click at [340, 34] on button "Next" at bounding box center [345, 37] width 48 height 26
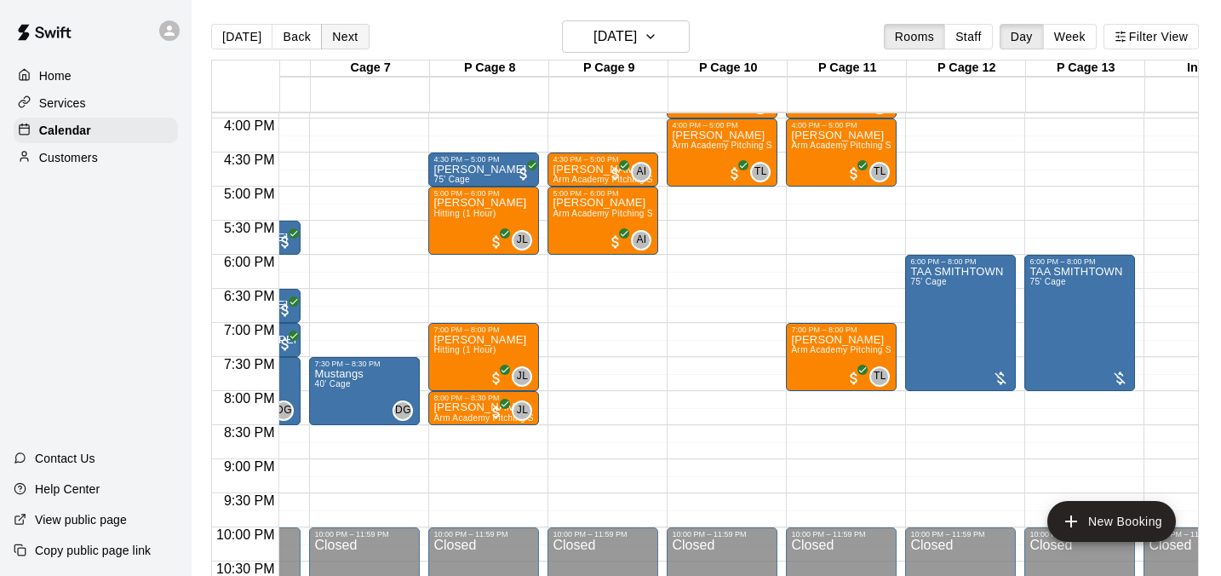
click at [348, 46] on button "Next" at bounding box center [345, 37] width 48 height 26
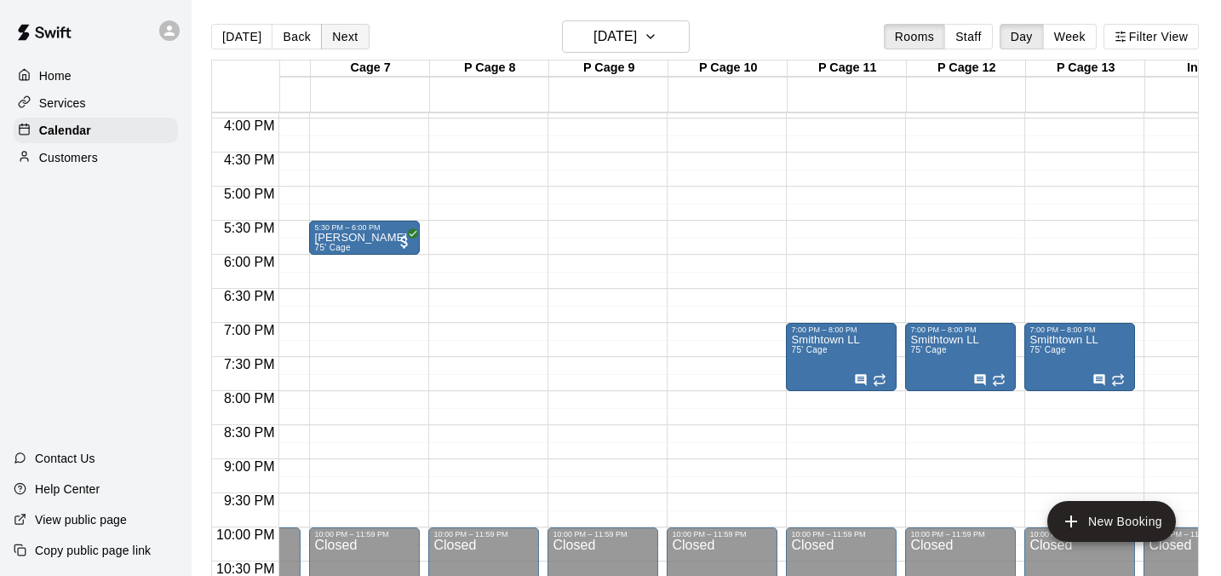
click at [348, 46] on button "Next" at bounding box center [345, 37] width 48 height 26
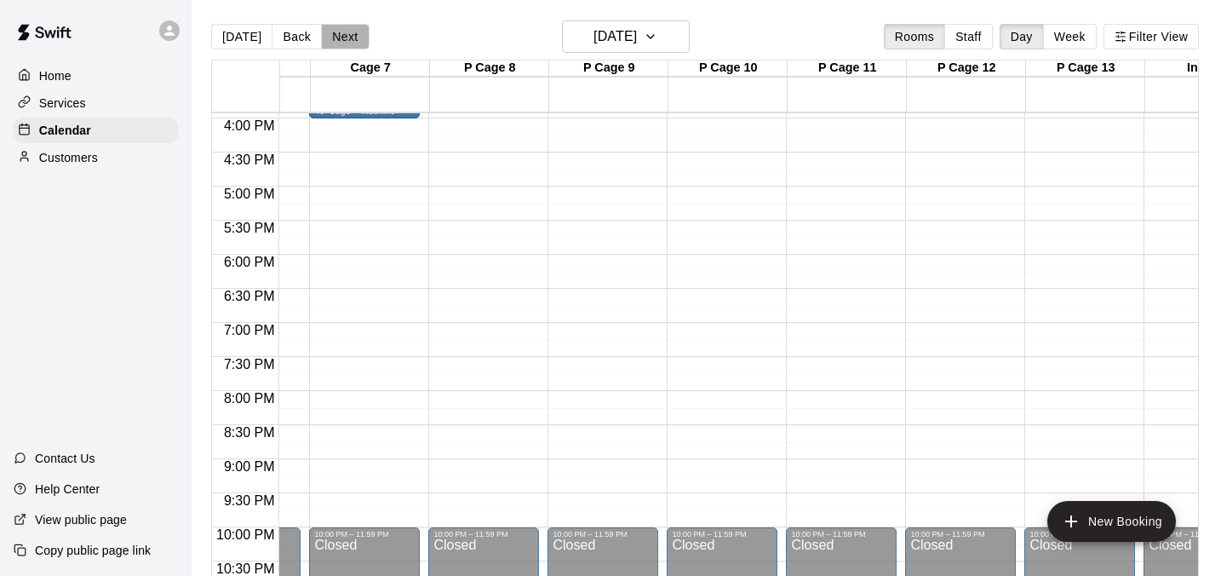
click at [348, 46] on button "Next" at bounding box center [345, 37] width 48 height 26
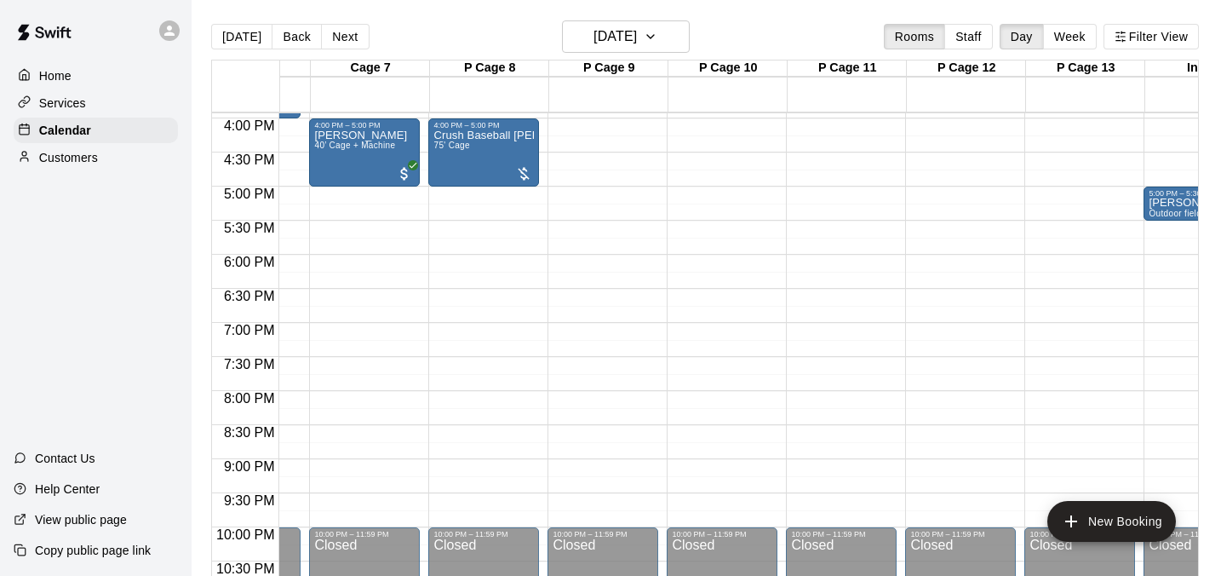
click at [348, 46] on button "Next" at bounding box center [345, 37] width 48 height 26
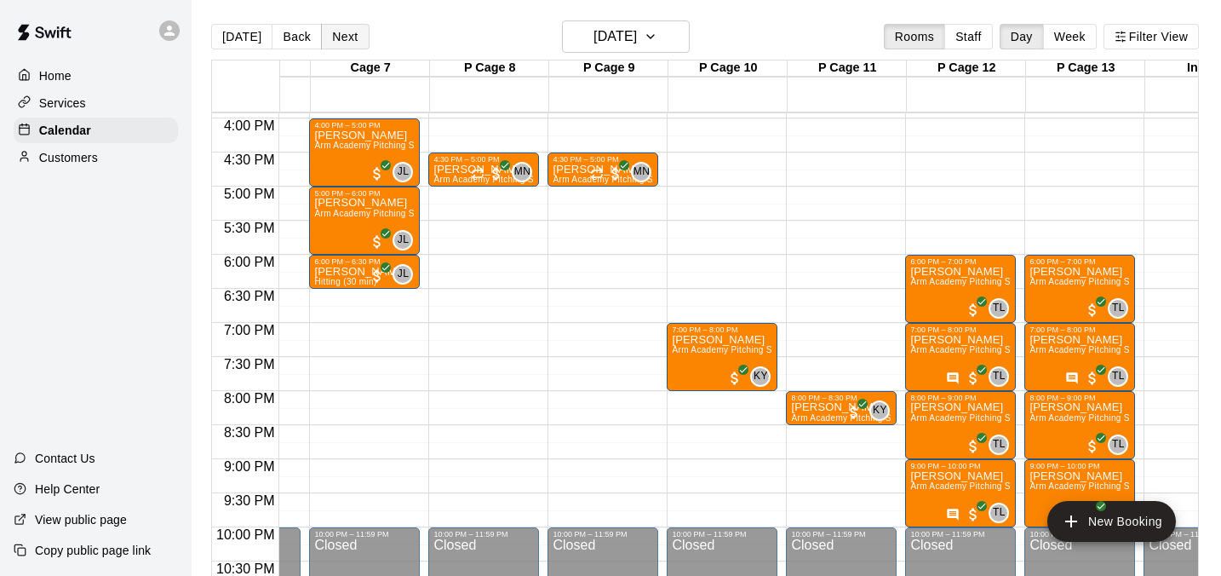
click at [341, 38] on button "Next" at bounding box center [345, 37] width 48 height 26
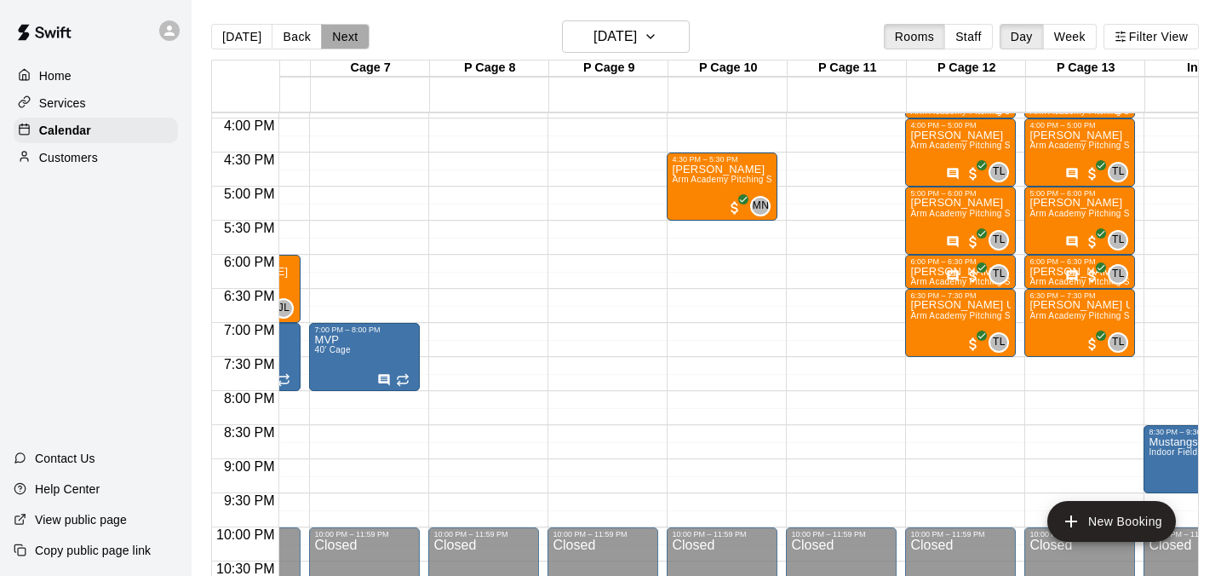
click at [347, 32] on button "Next" at bounding box center [345, 37] width 48 height 26
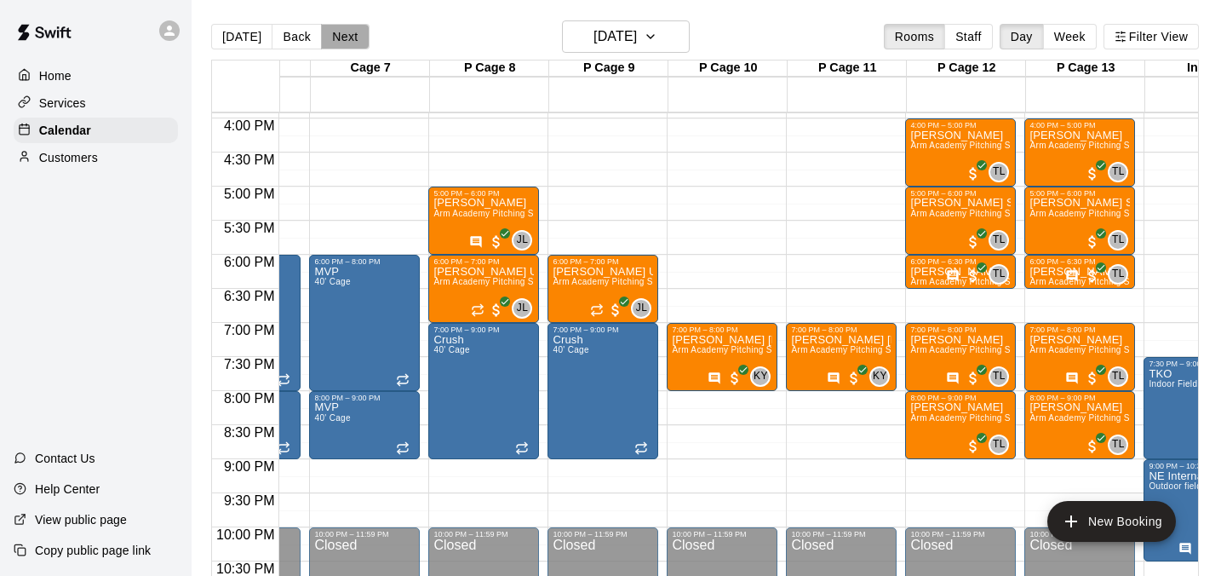
click at [358, 37] on button "Next" at bounding box center [345, 37] width 48 height 26
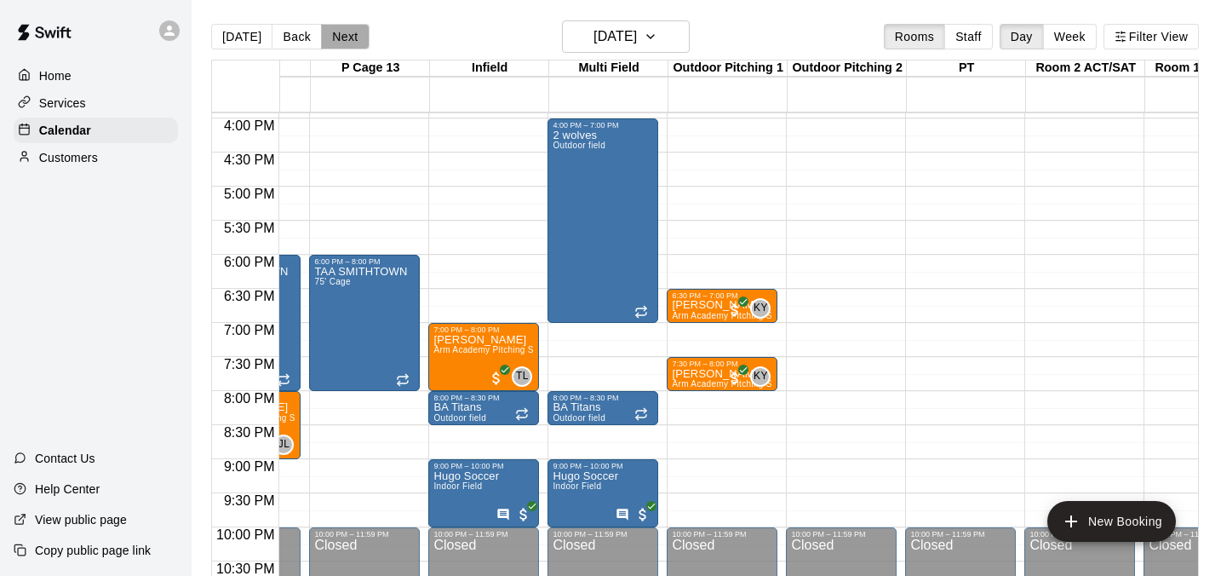
click at [342, 33] on button "Next" at bounding box center [345, 37] width 48 height 26
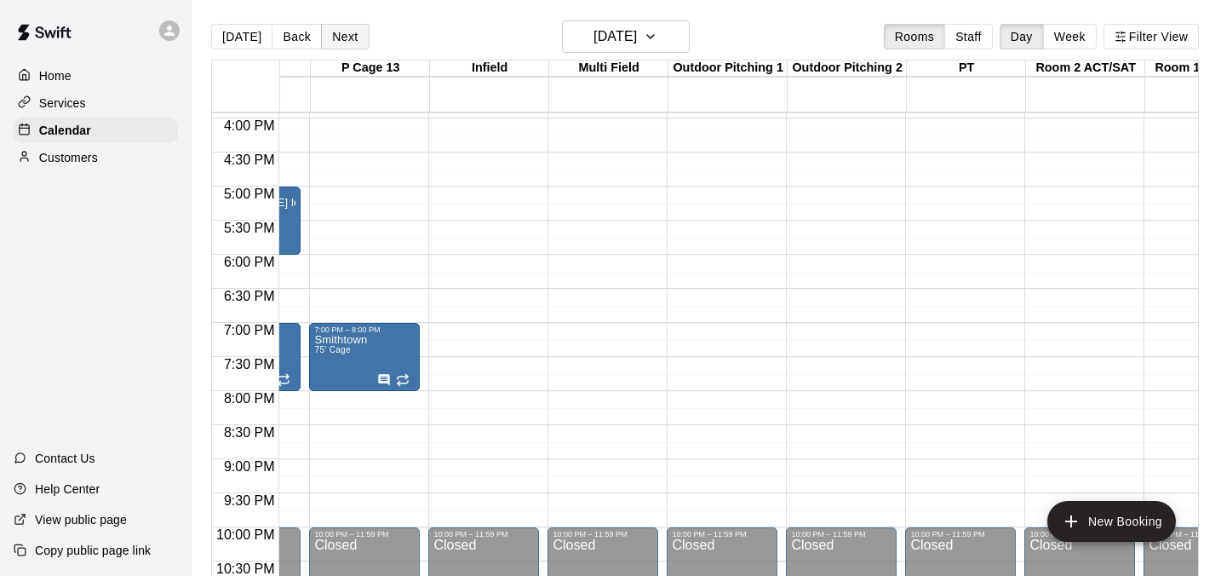
click at [342, 33] on button "Next" at bounding box center [345, 37] width 48 height 26
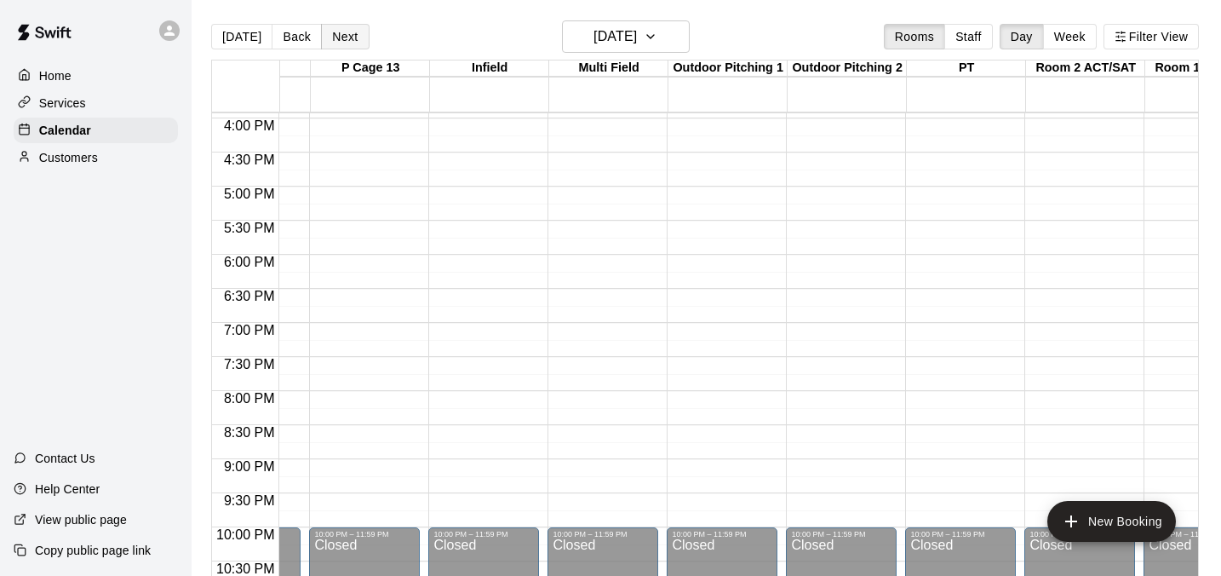
click at [343, 34] on button "Next" at bounding box center [345, 37] width 48 height 26
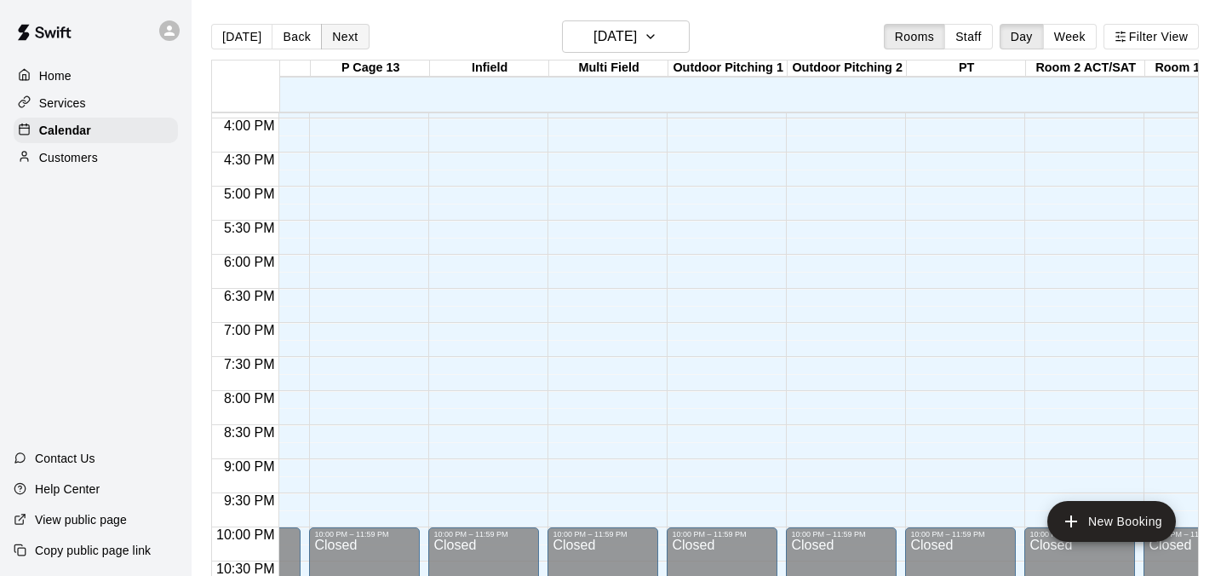
click at [343, 34] on button "Next" at bounding box center [345, 37] width 48 height 26
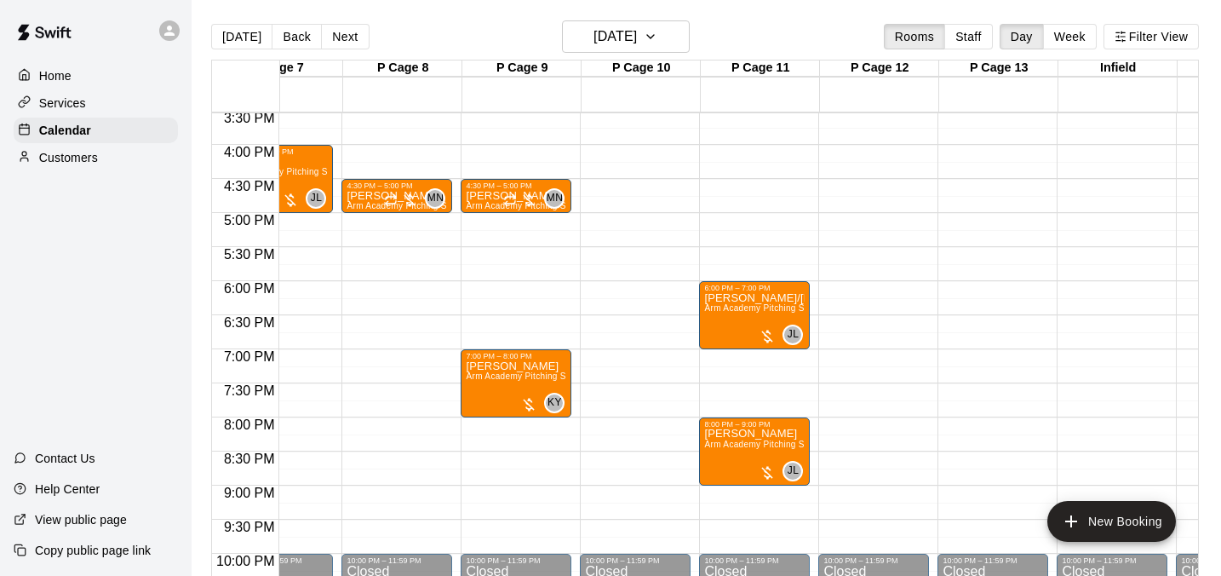
scroll to position [0, 1009]
